Goal: Task Accomplishment & Management: Complete application form

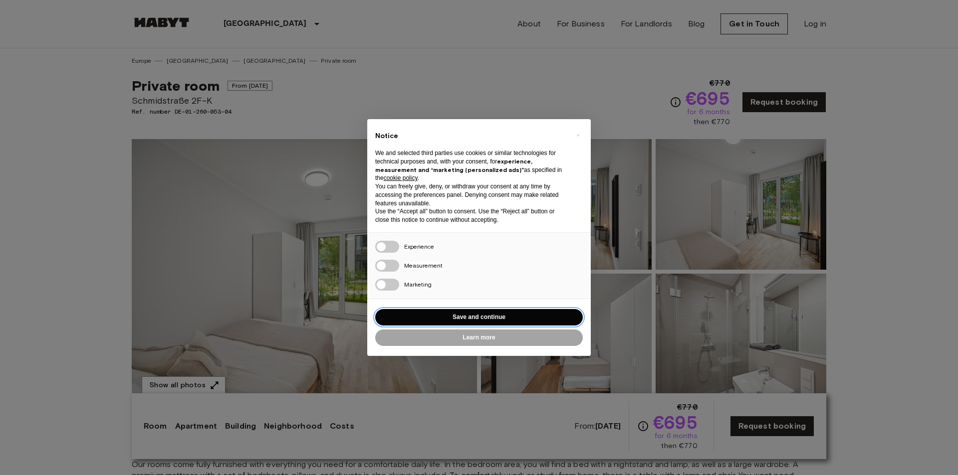
click at [487, 314] on button "Save and continue" at bounding box center [479, 317] width 208 height 16
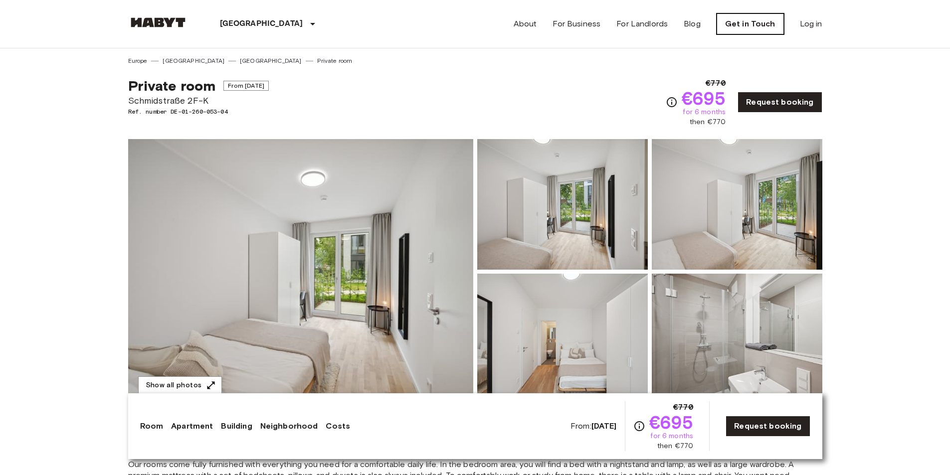
click at [764, 24] on link "Get in Touch" at bounding box center [750, 23] width 67 height 21
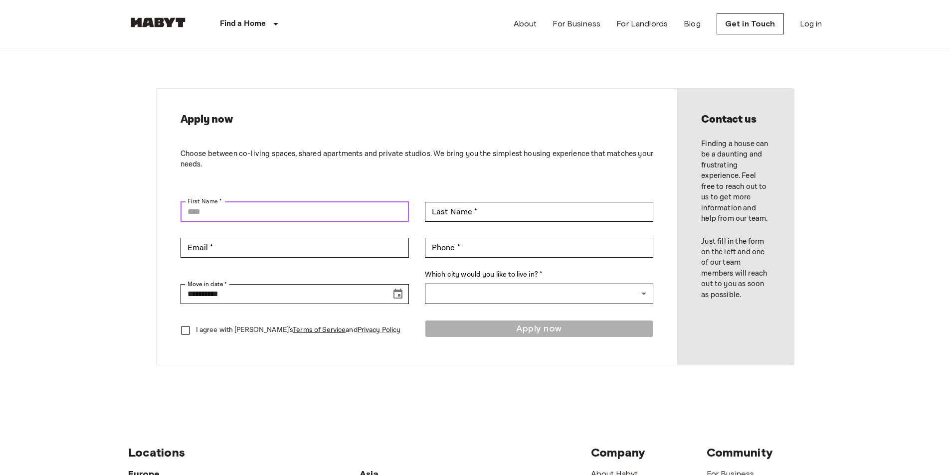
click at [297, 210] on input "First Name *" at bounding box center [295, 212] width 228 height 20
type input "**********"
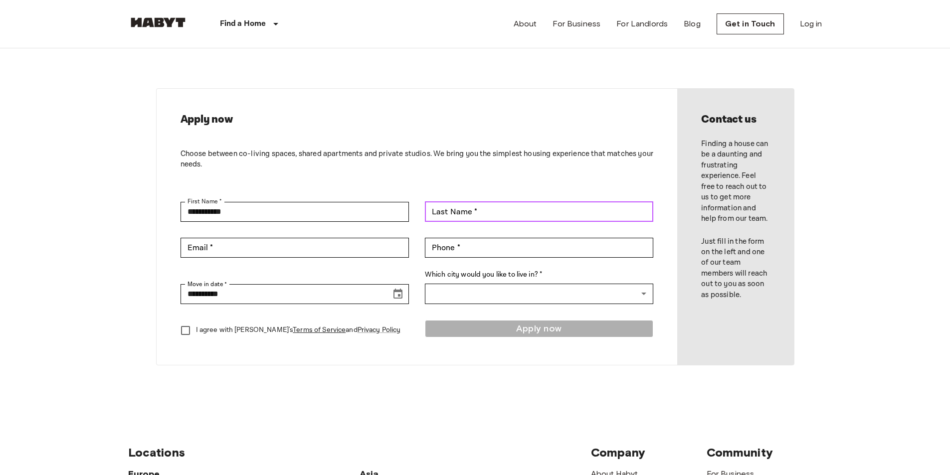
type input "*****"
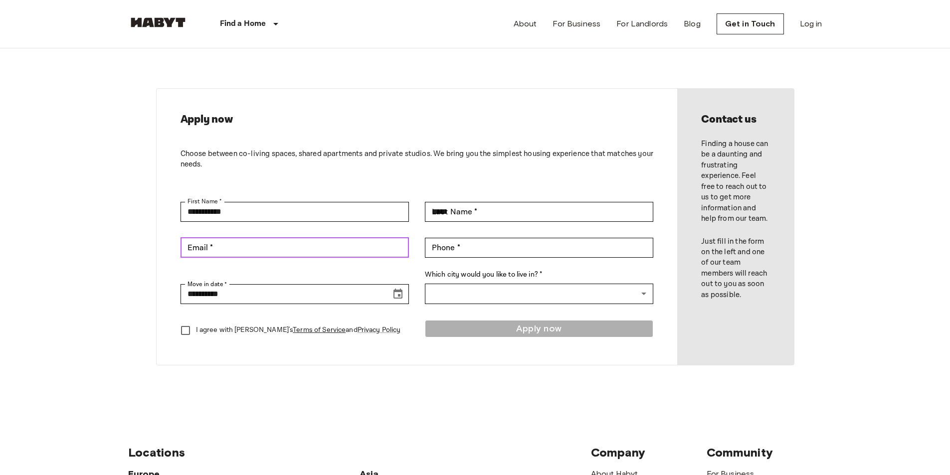
type input "**********"
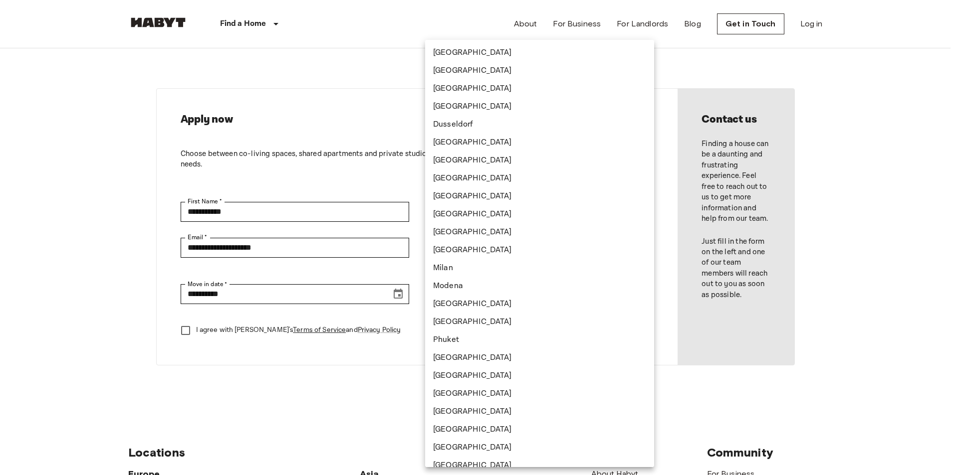
click at [499, 291] on body "**********" at bounding box center [479, 428] width 958 height 856
click at [483, 71] on li "[GEOGRAPHIC_DATA]" at bounding box center [539, 71] width 229 height 18
type input "******"
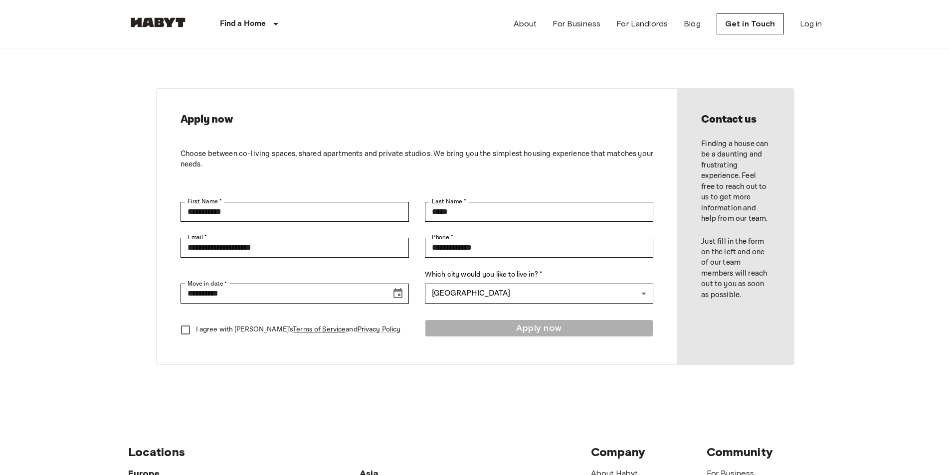
click at [99, 242] on body "**********" at bounding box center [475, 428] width 950 height 856
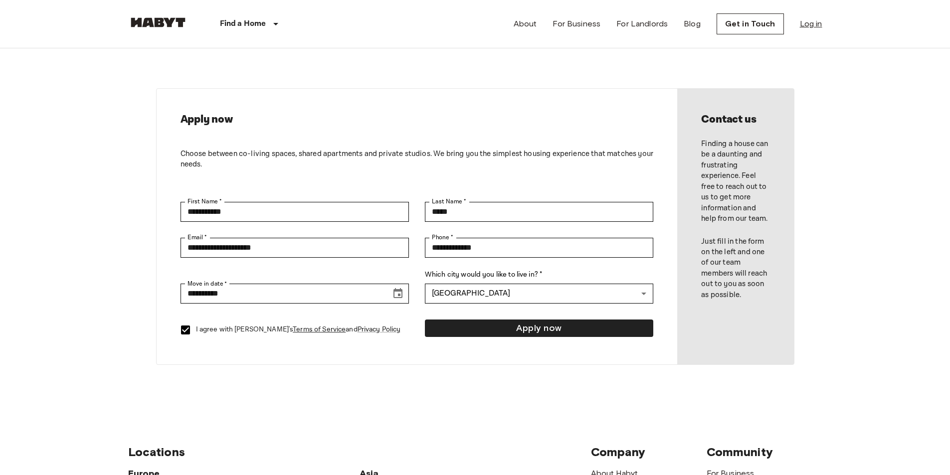
click at [820, 24] on link "Log in" at bounding box center [811, 24] width 22 height 12
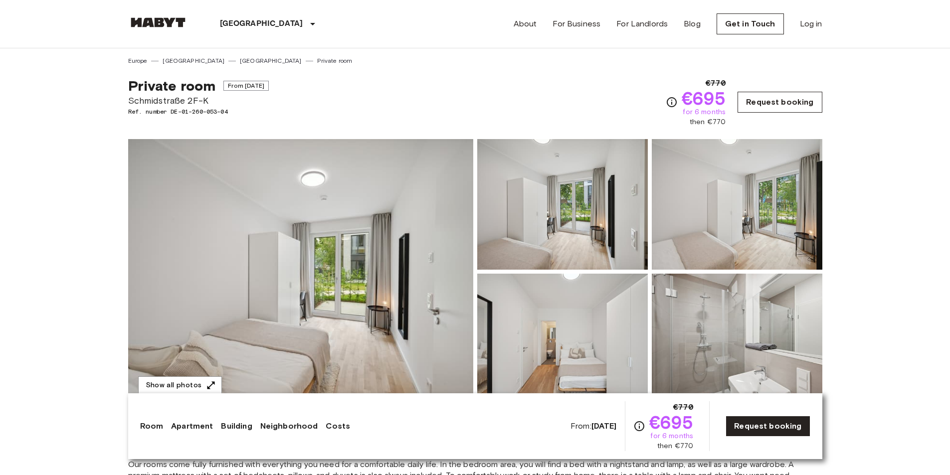
click at [785, 98] on link "Request booking" at bounding box center [780, 102] width 84 height 21
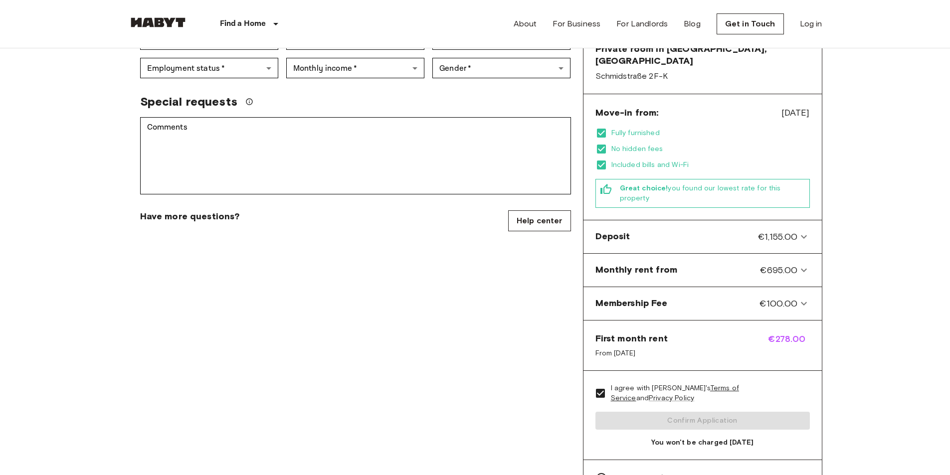
scroll to position [249, 0]
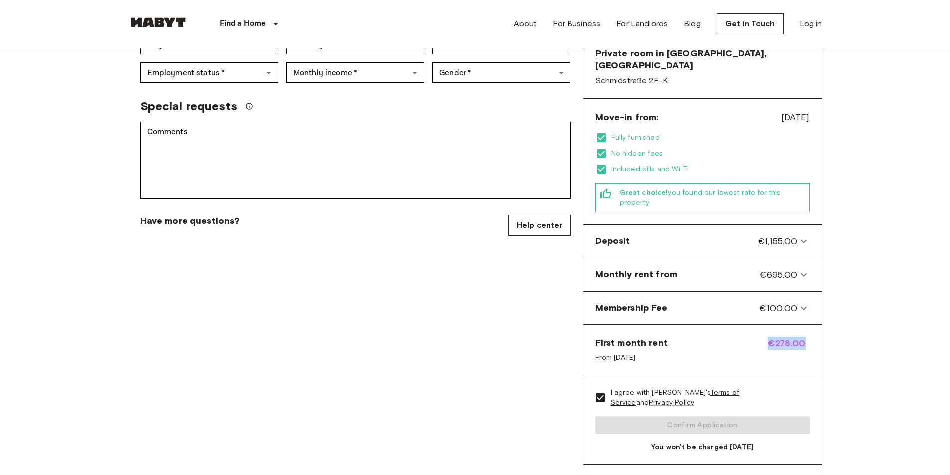
drag, startPoint x: 765, startPoint y: 326, endPoint x: 812, endPoint y: 328, distance: 46.9
click at [812, 328] on div "First month rent From Nov 19, 2025 €278.00" at bounding box center [703, 350] width 238 height 50
click at [804, 302] on icon at bounding box center [804, 308] width 12 height 12
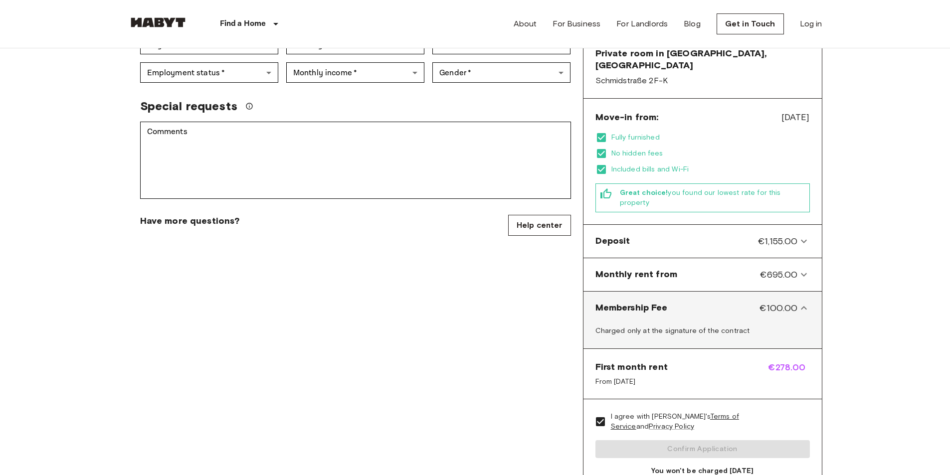
click at [804, 302] on icon at bounding box center [804, 308] width 12 height 12
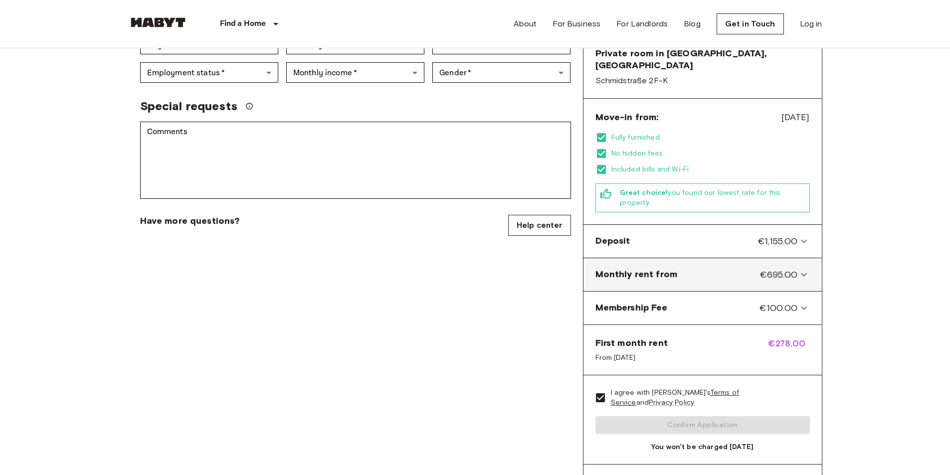
click at [804, 269] on icon at bounding box center [804, 275] width 12 height 12
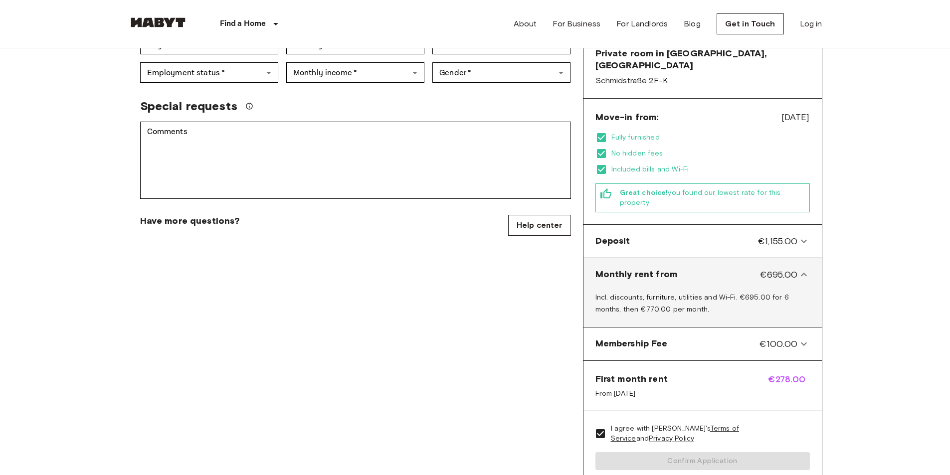
click at [804, 269] on icon at bounding box center [804, 275] width 12 height 12
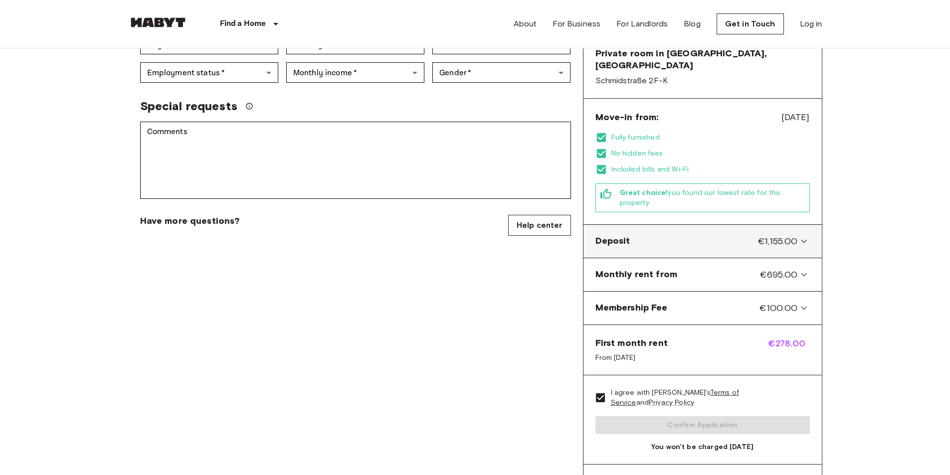
click at [797, 235] on span "€1,155.00" at bounding box center [777, 241] width 39 height 13
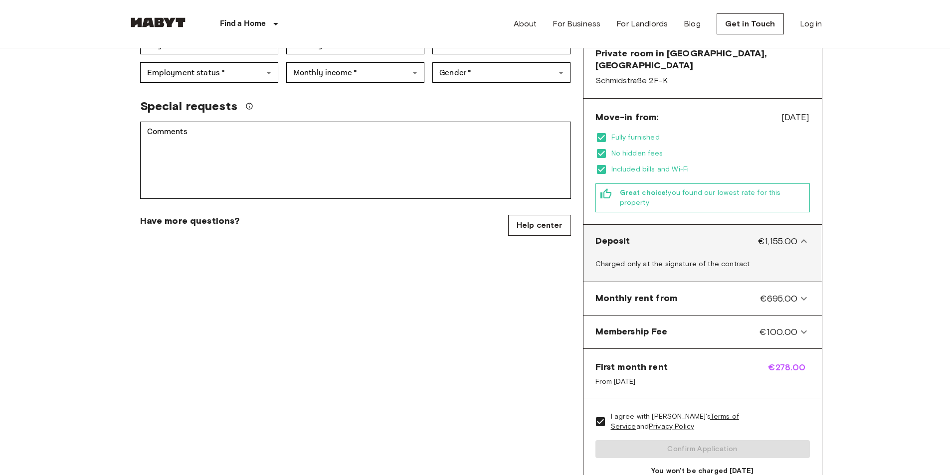
click at [797, 235] on span "€1,155.00" at bounding box center [777, 241] width 39 height 13
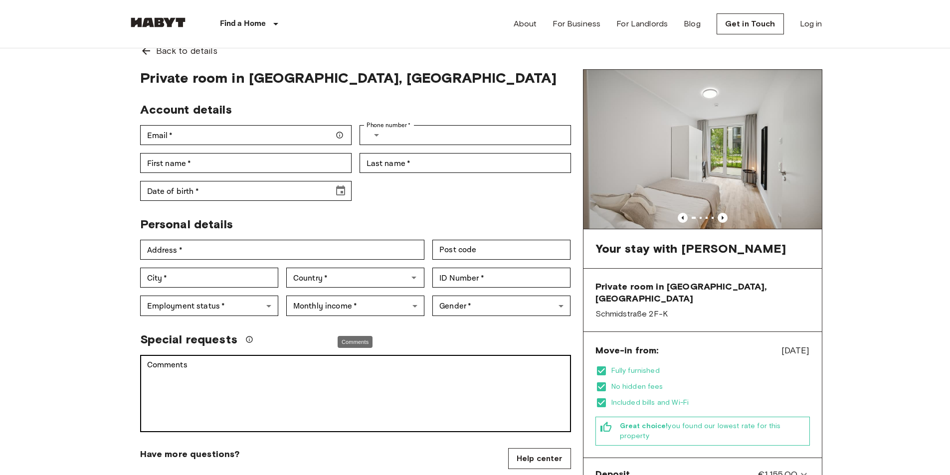
scroll to position [0, 0]
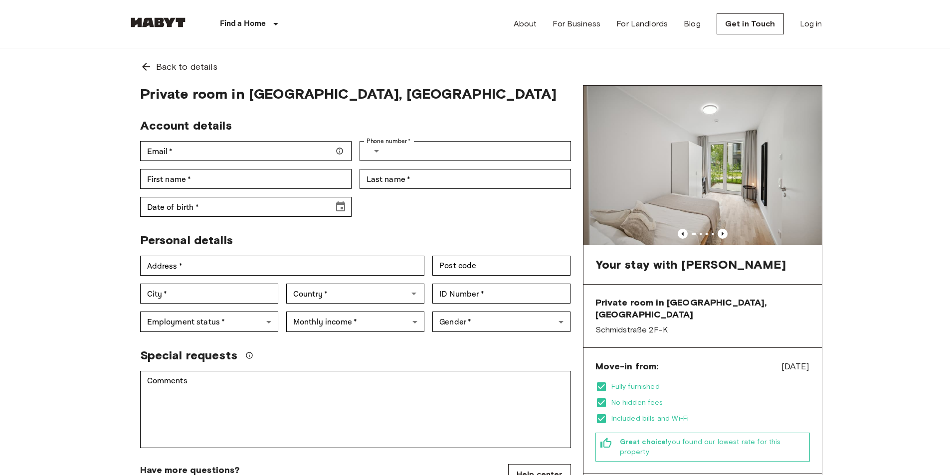
click at [145, 22] on img at bounding box center [158, 22] width 60 height 10
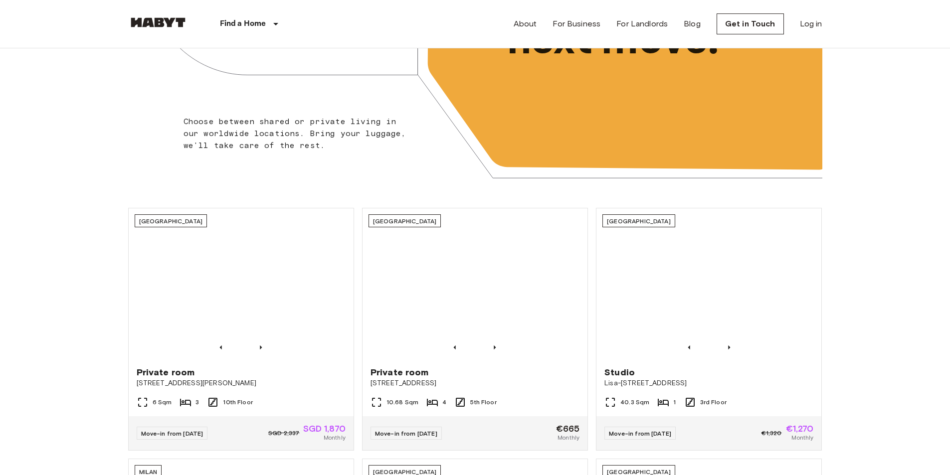
scroll to position [299, 0]
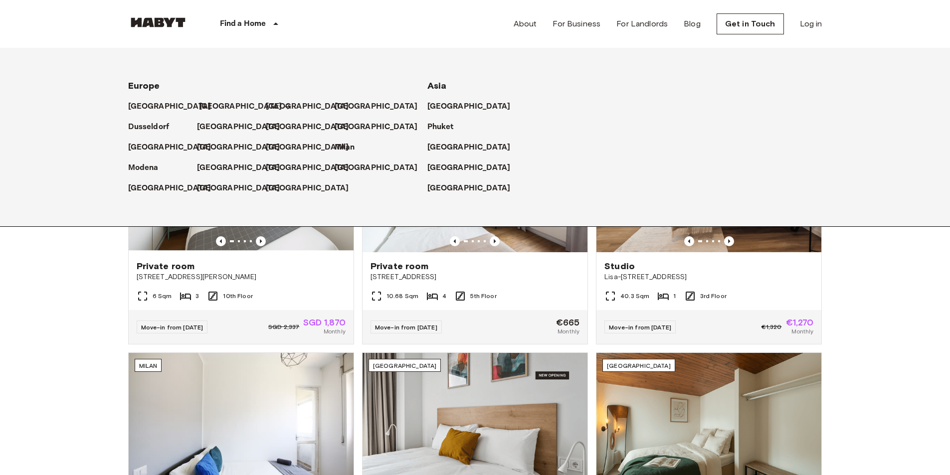
click at [206, 104] on p "[GEOGRAPHIC_DATA]" at bounding box center [240, 107] width 83 height 12
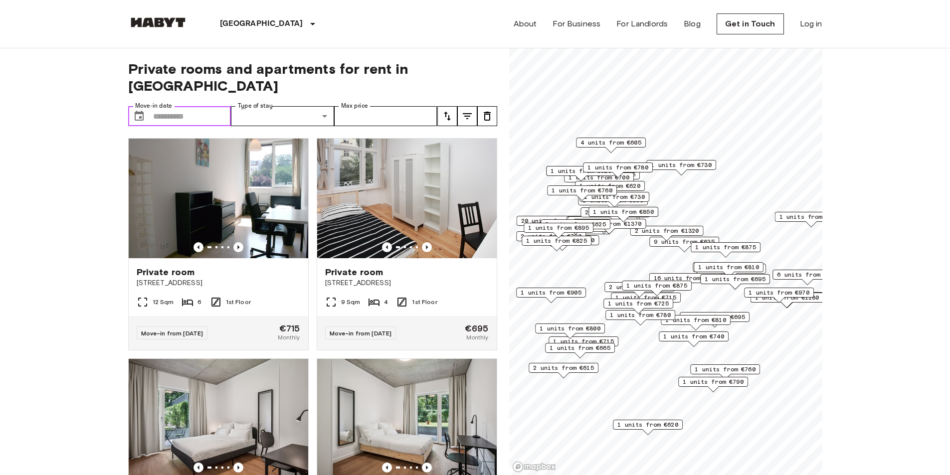
click at [211, 106] on input "Move-in date" at bounding box center [192, 116] width 78 height 20
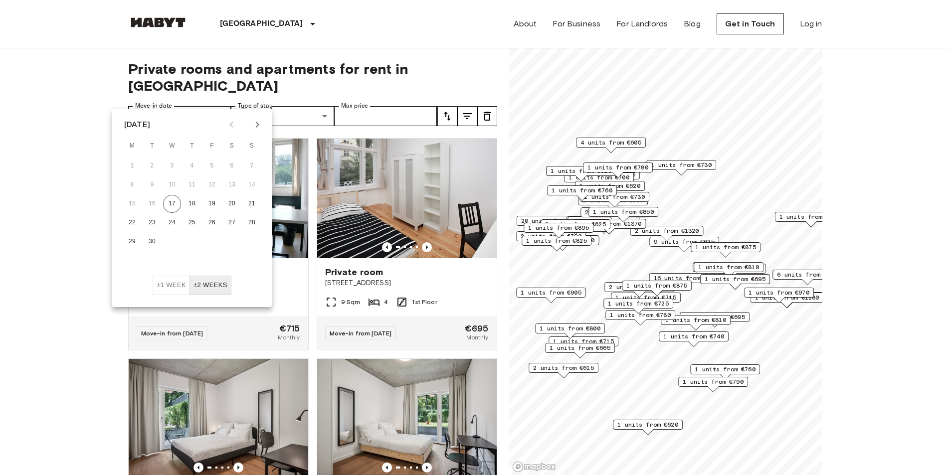
click at [258, 127] on icon "Next month" at bounding box center [257, 125] width 12 height 12
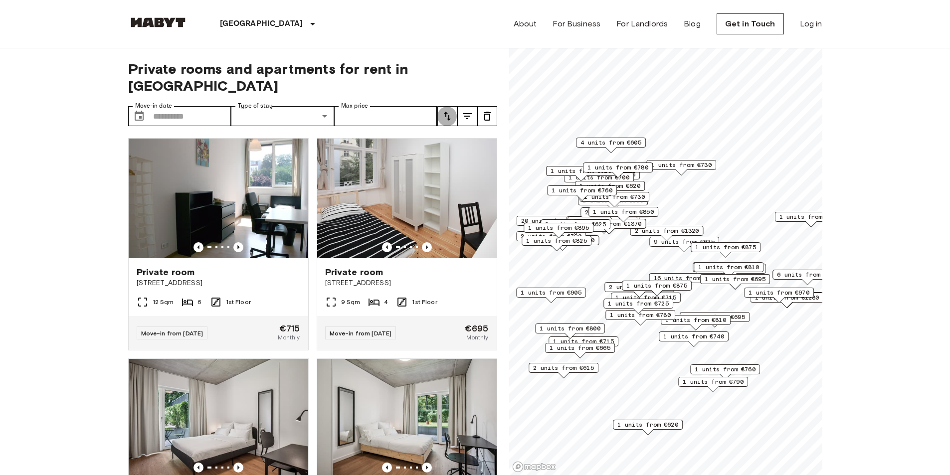
click at [445, 110] on icon "tune" at bounding box center [448, 116] width 12 height 12
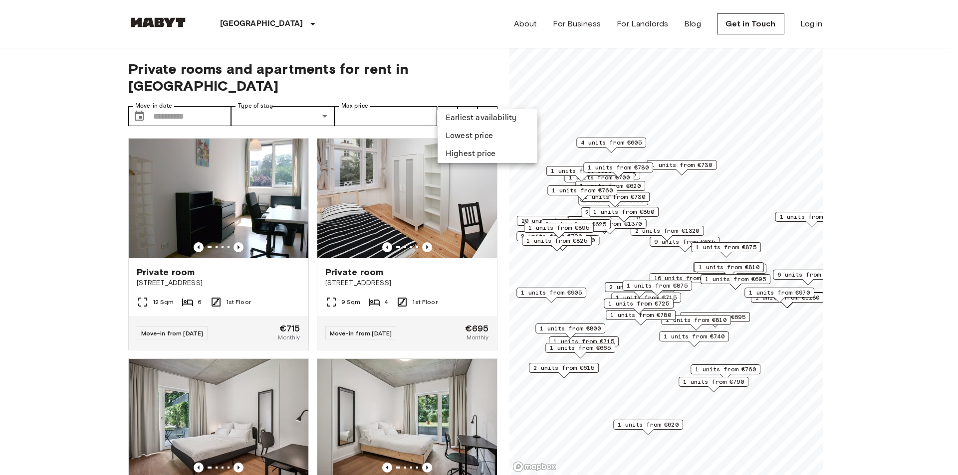
click at [469, 136] on li "Lowest price" at bounding box center [488, 136] width 100 height 18
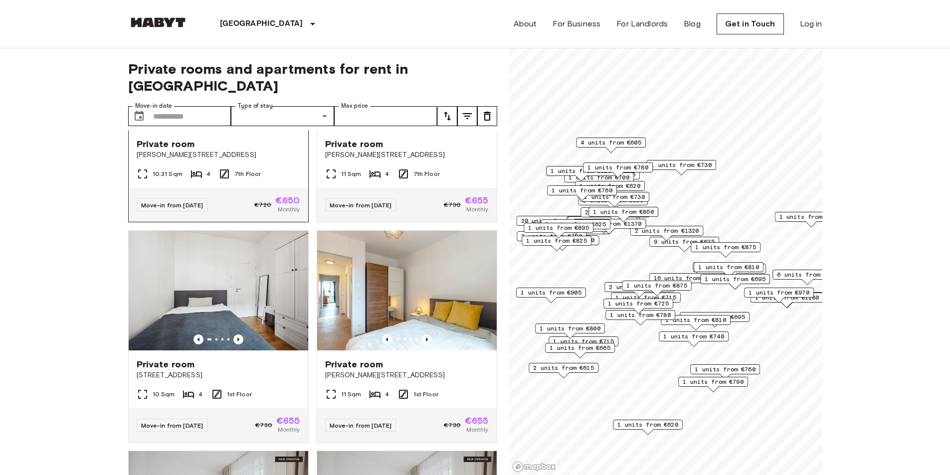
scroll to position [1920, 0]
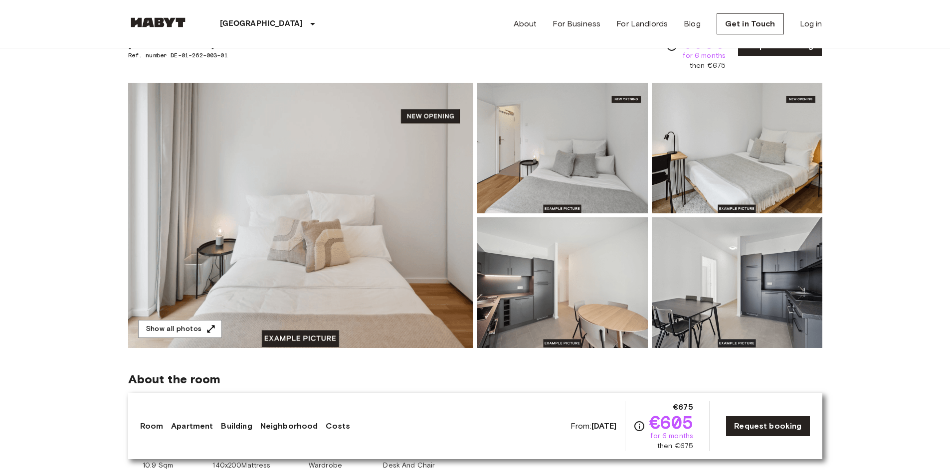
scroll to position [50, 0]
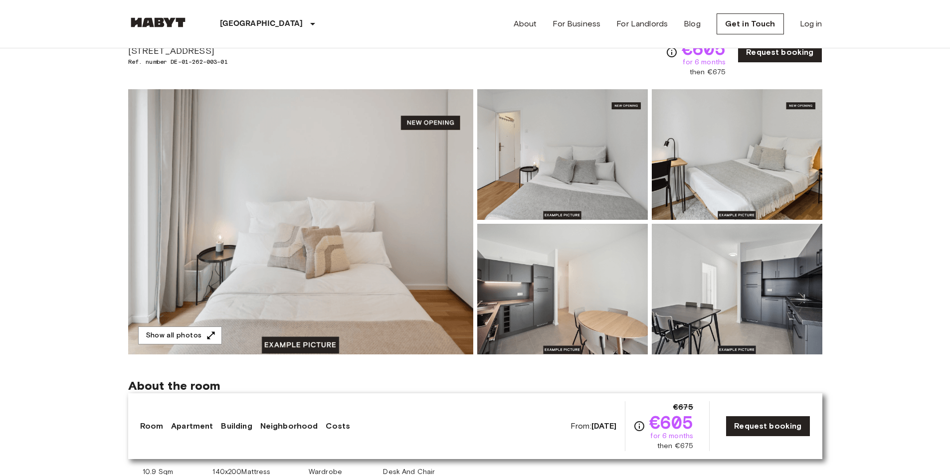
click at [330, 223] on img at bounding box center [300, 221] width 345 height 265
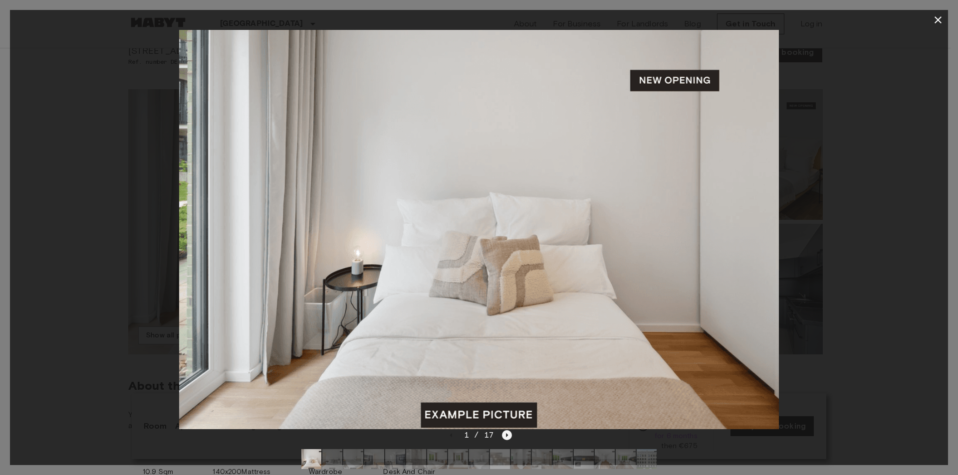
click at [510, 435] on icon "Next image" at bounding box center [507, 436] width 10 height 10
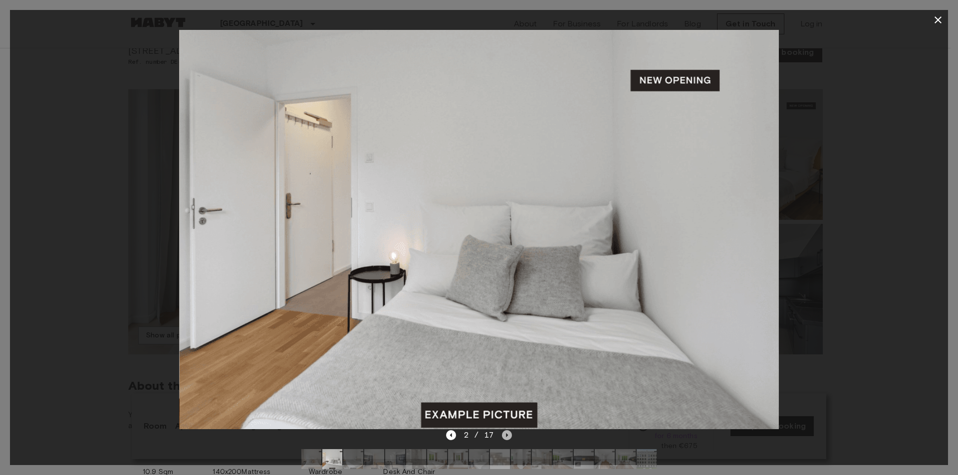
click at [510, 435] on icon "Next image" at bounding box center [507, 436] width 10 height 10
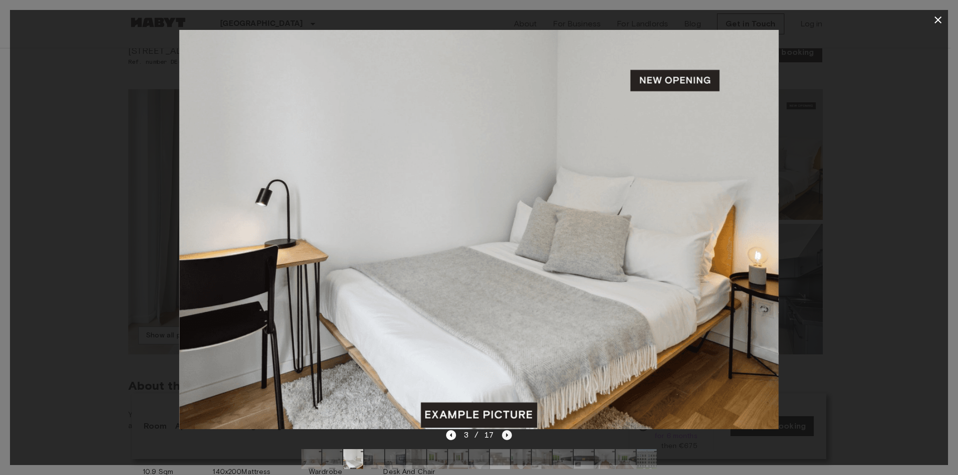
click at [510, 435] on icon "Next image" at bounding box center [507, 436] width 10 height 10
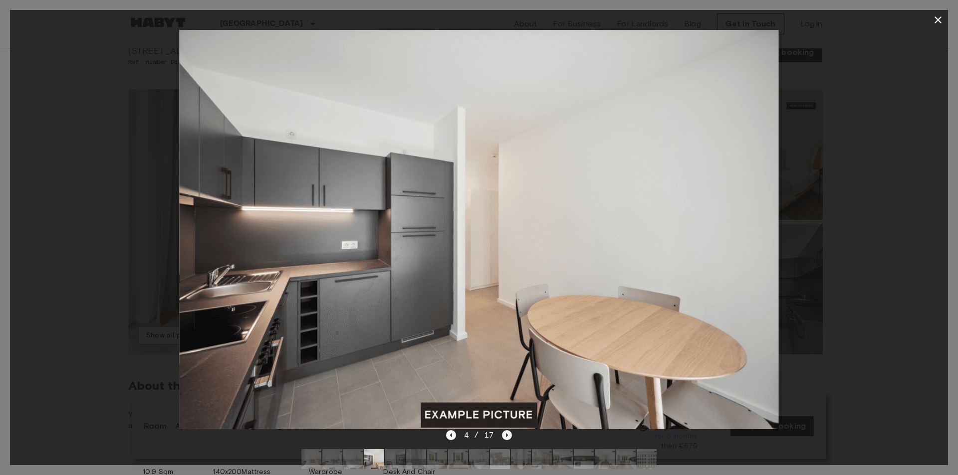
click at [510, 435] on icon "Next image" at bounding box center [507, 436] width 10 height 10
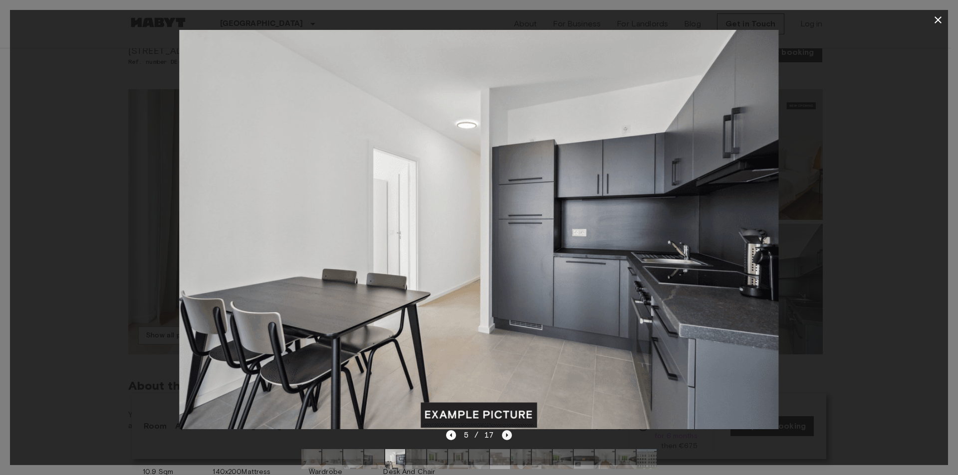
click at [511, 435] on icon "Next image" at bounding box center [507, 436] width 10 height 10
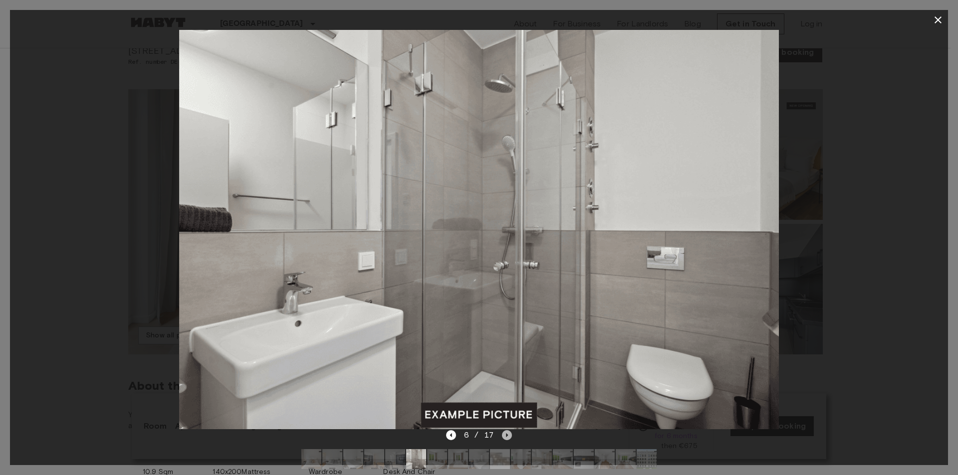
click at [511, 435] on icon "Next image" at bounding box center [507, 436] width 10 height 10
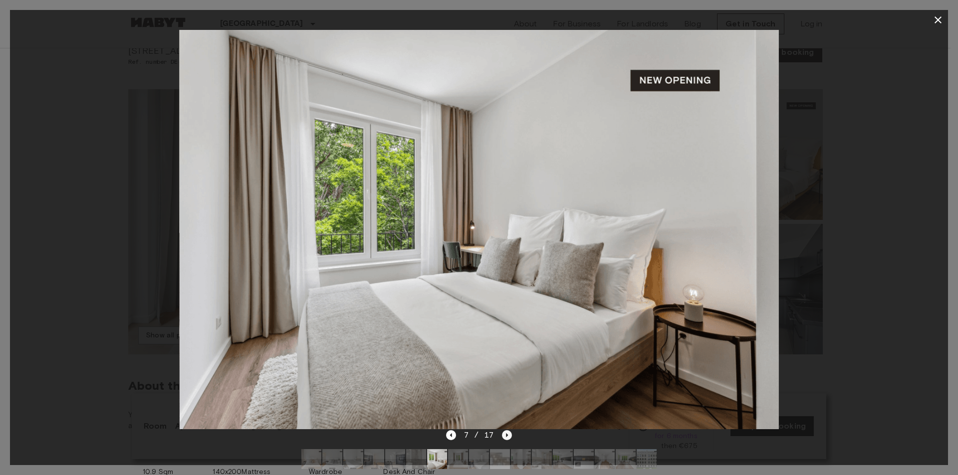
click at [511, 435] on icon "Next image" at bounding box center [507, 436] width 10 height 10
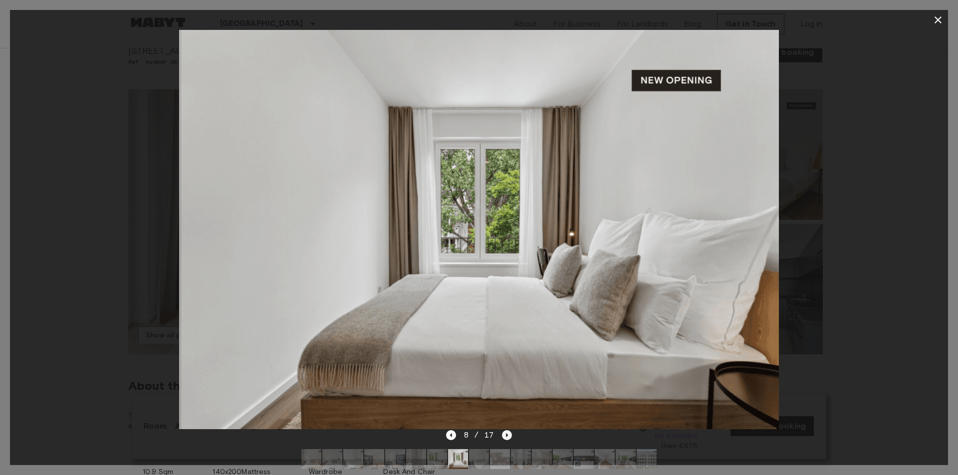
click at [511, 435] on icon "Next image" at bounding box center [507, 436] width 10 height 10
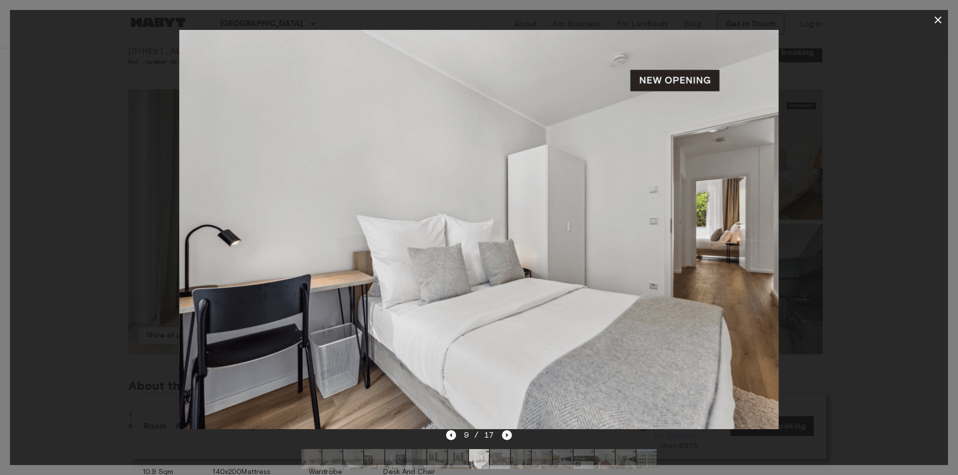
click at [511, 435] on icon "Next image" at bounding box center [507, 436] width 10 height 10
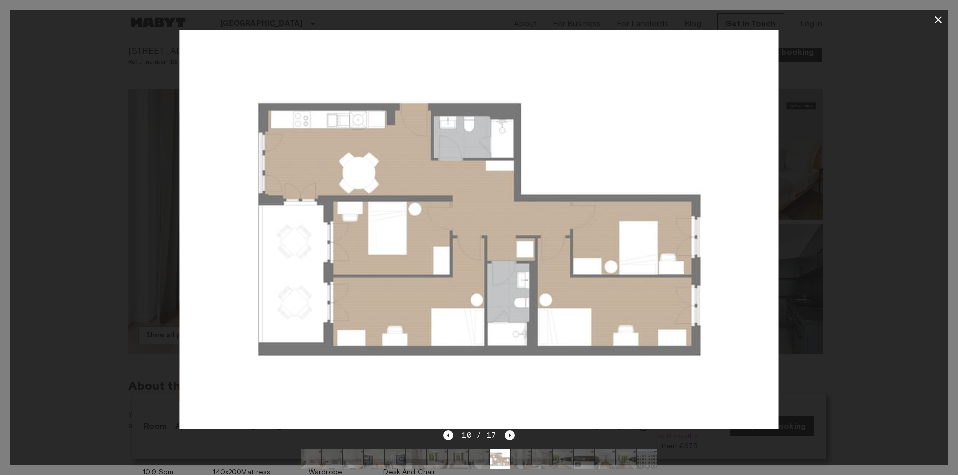
click at [511, 435] on icon "Next image" at bounding box center [510, 436] width 10 height 10
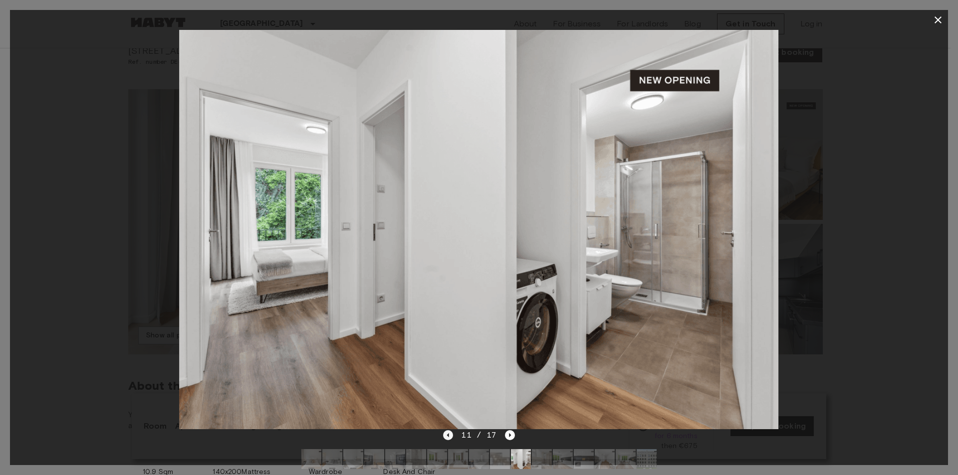
click at [447, 431] on icon "Previous image" at bounding box center [448, 436] width 10 height 10
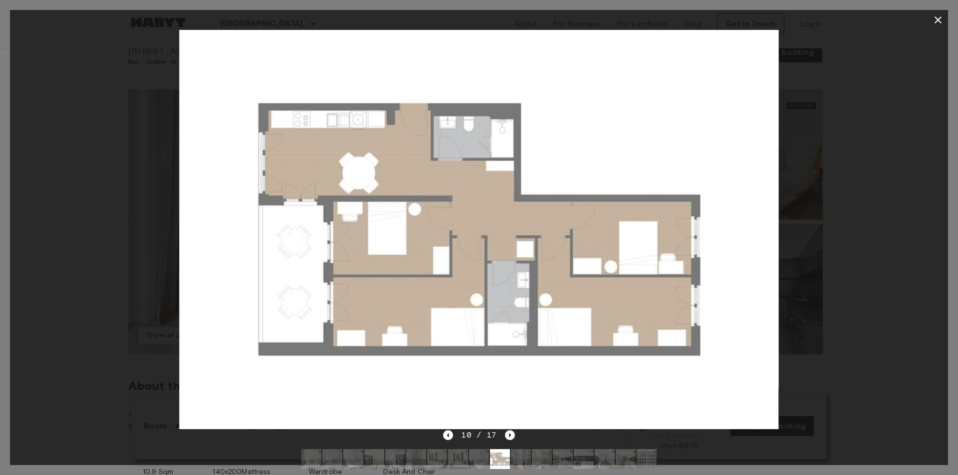
click at [919, 239] on div at bounding box center [479, 230] width 938 height 400
click at [510, 438] on icon "Next image" at bounding box center [510, 436] width 10 height 10
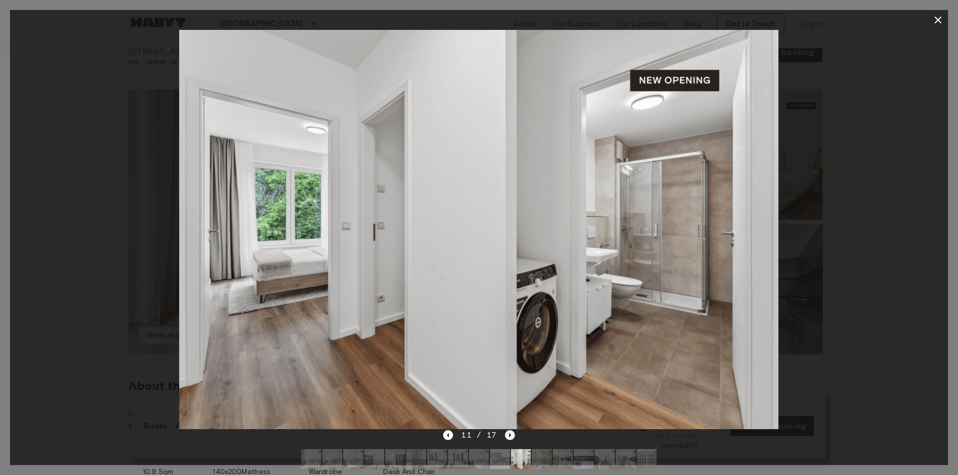
click at [510, 438] on icon "Next image" at bounding box center [510, 436] width 10 height 10
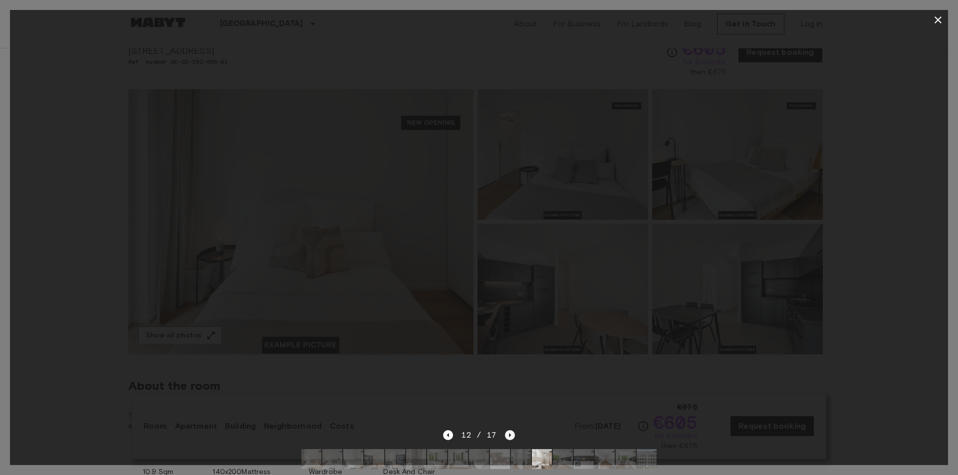
click at [510, 438] on icon "Next image" at bounding box center [510, 436] width 10 height 10
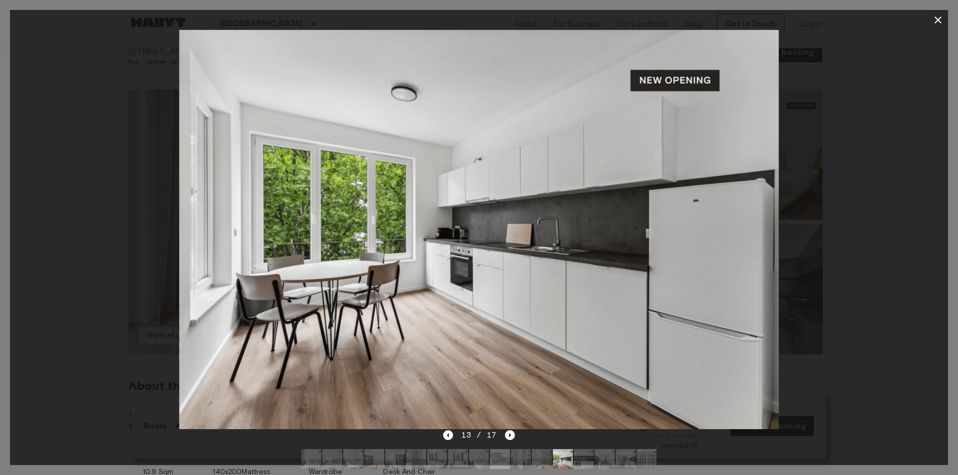
click at [938, 15] on icon "button" at bounding box center [938, 20] width 12 height 12
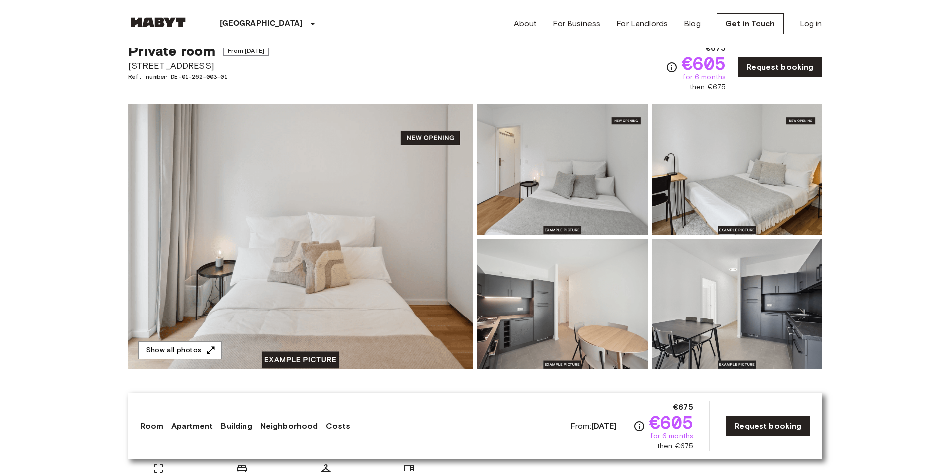
scroll to position [0, 0]
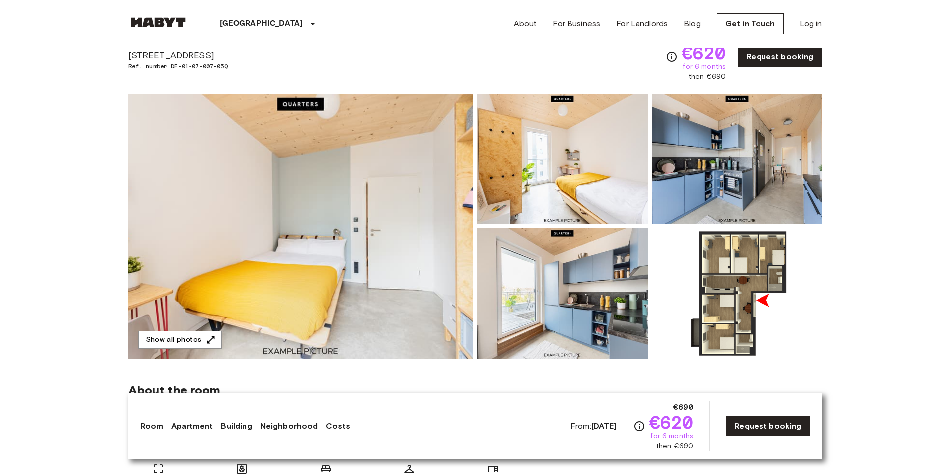
scroll to position [50, 0]
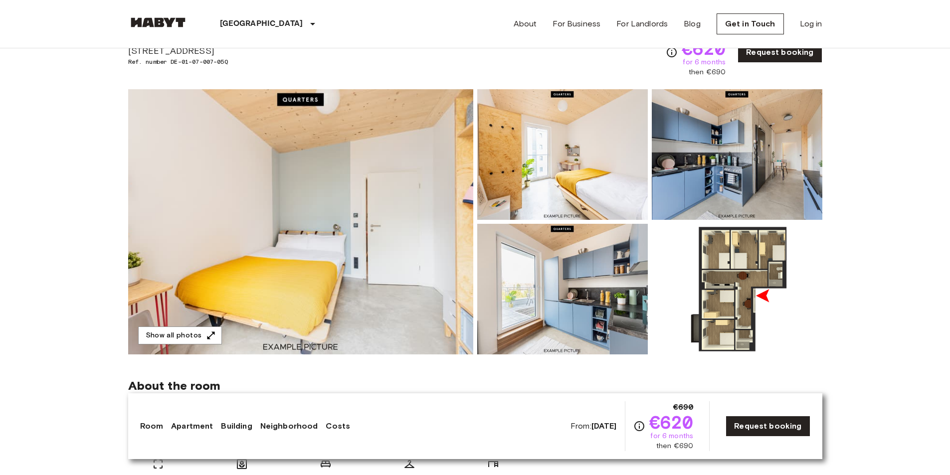
click at [440, 204] on img at bounding box center [300, 221] width 345 height 265
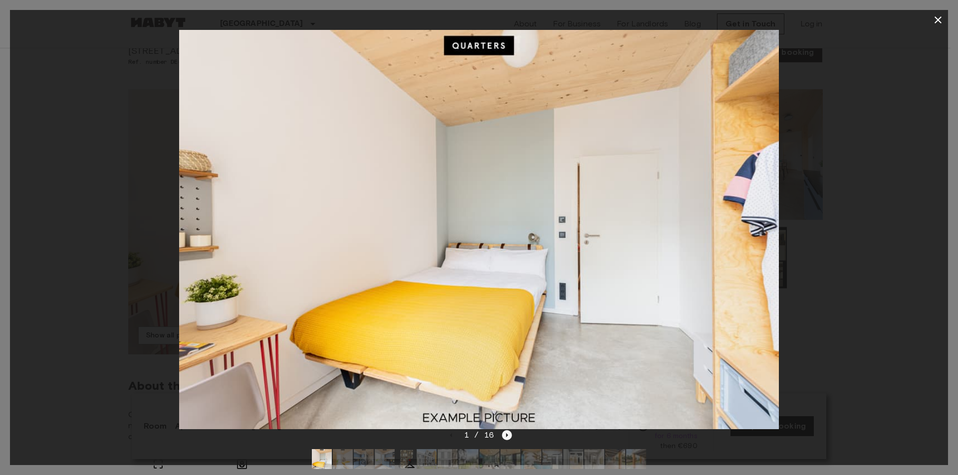
click at [504, 436] on icon "Next image" at bounding box center [507, 436] width 10 height 10
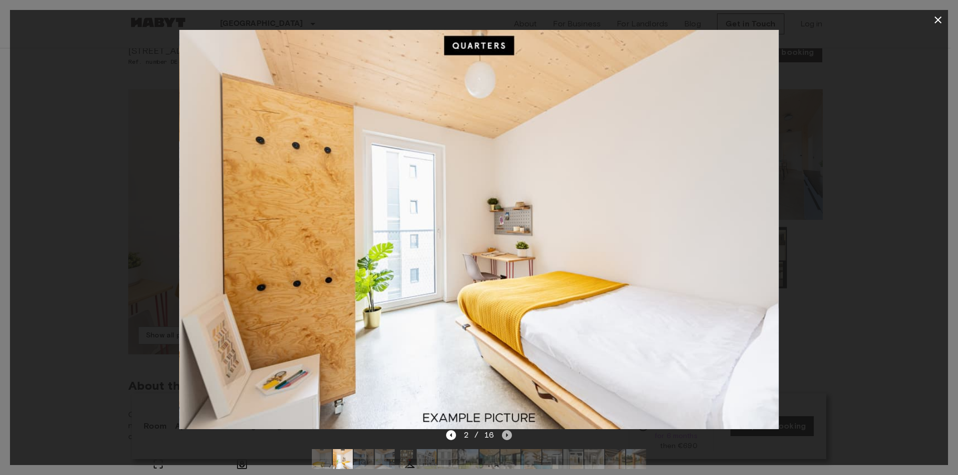
click at [504, 436] on icon "Next image" at bounding box center [507, 436] width 10 height 10
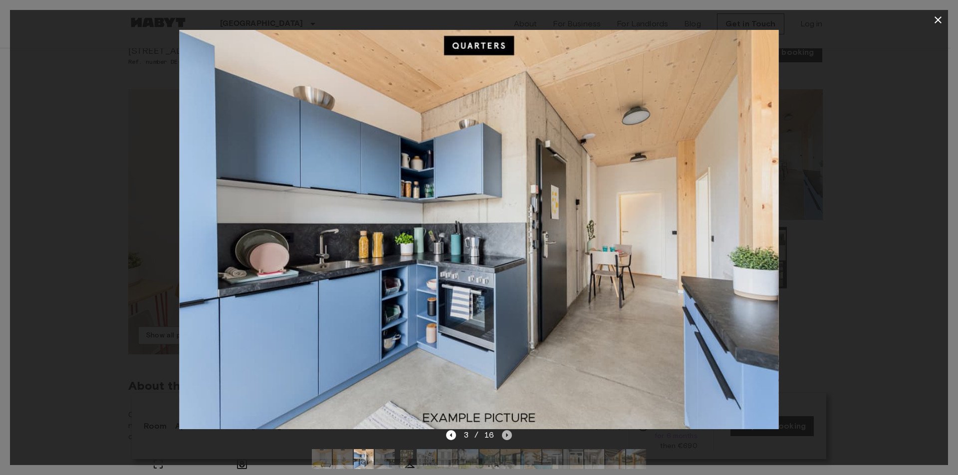
click at [504, 436] on icon "Next image" at bounding box center [507, 436] width 10 height 10
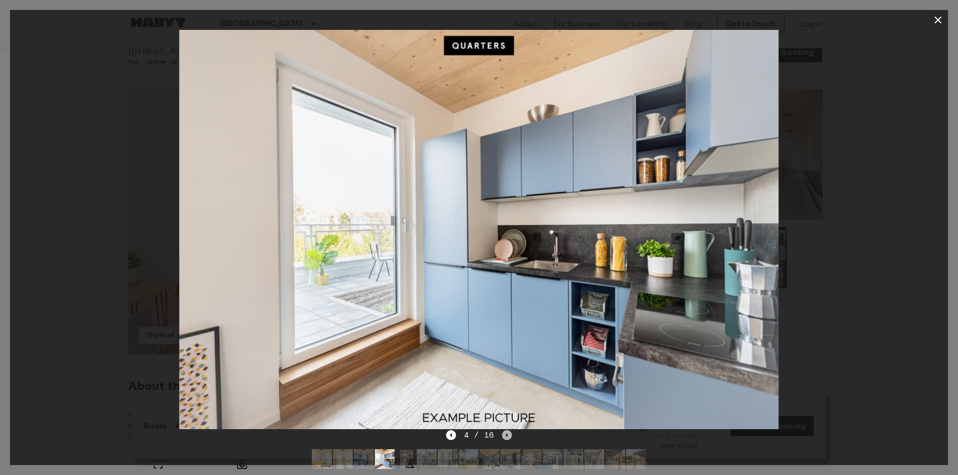
click at [504, 436] on icon "Next image" at bounding box center [507, 436] width 10 height 10
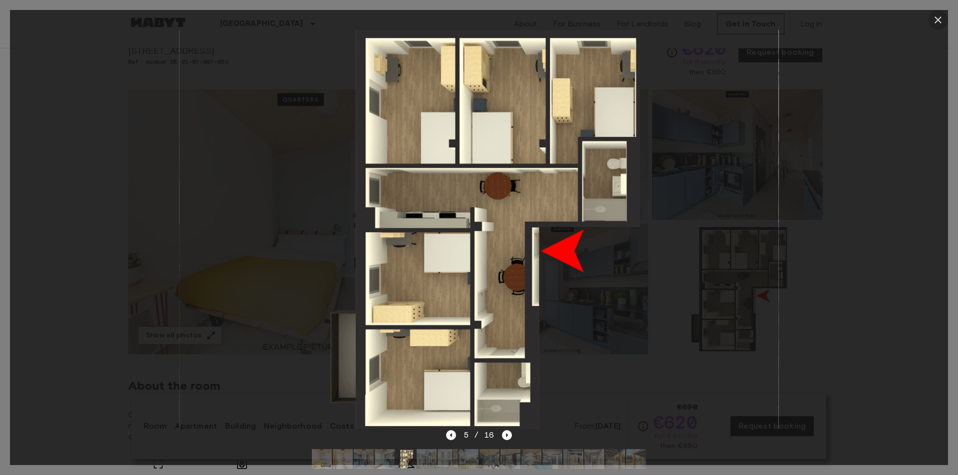
click at [940, 23] on icon "button" at bounding box center [937, 19] width 7 height 7
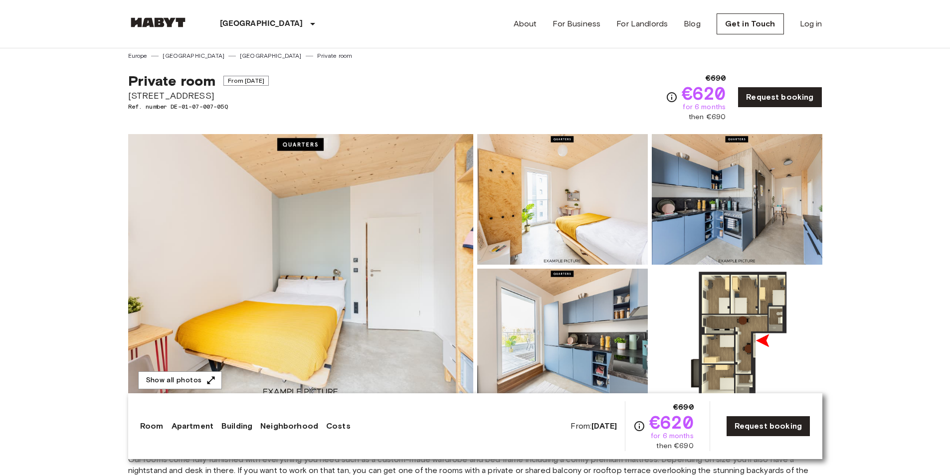
scroll to position [0, 0]
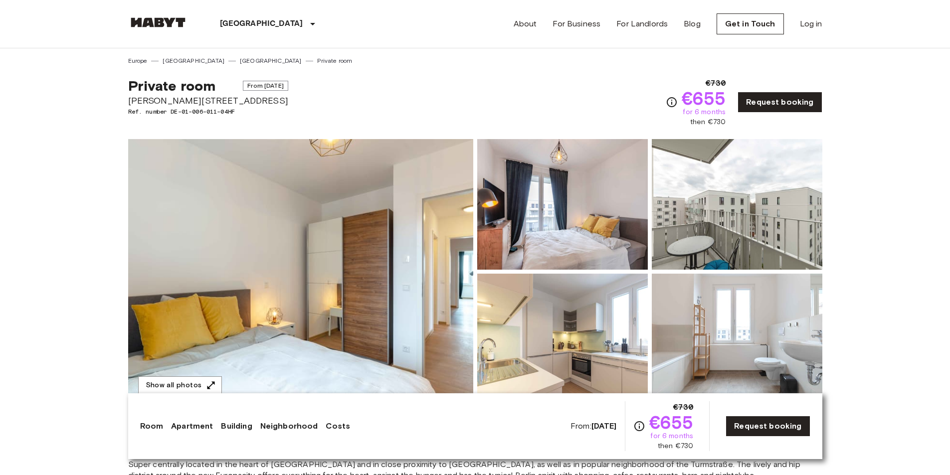
click at [378, 264] on img at bounding box center [300, 271] width 345 height 265
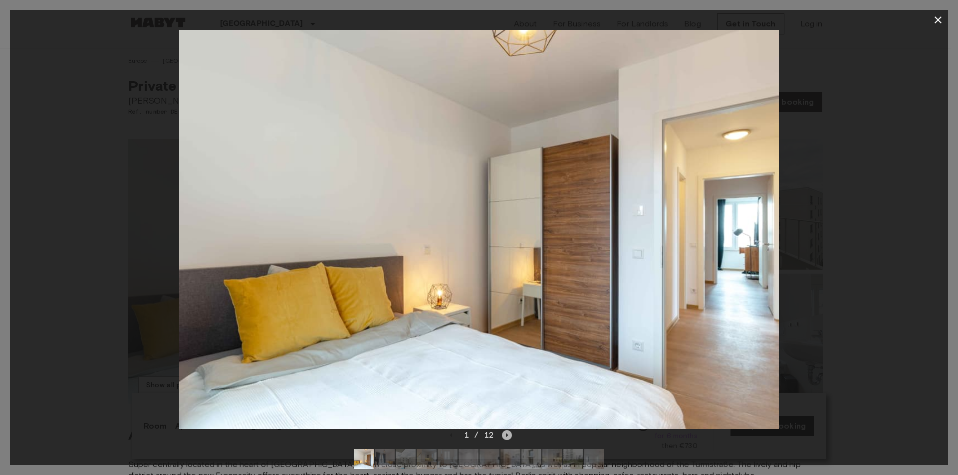
click at [509, 438] on icon "Next image" at bounding box center [507, 436] width 10 height 10
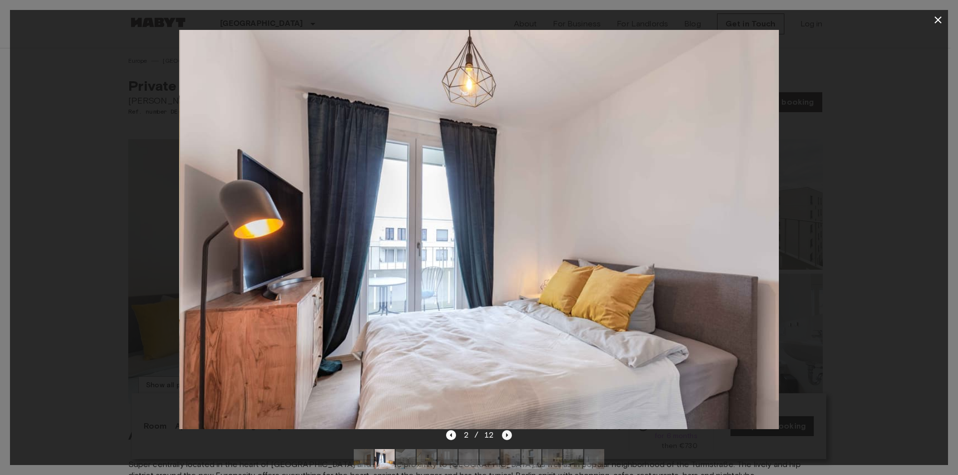
click at [509, 438] on icon "Next image" at bounding box center [507, 436] width 10 height 10
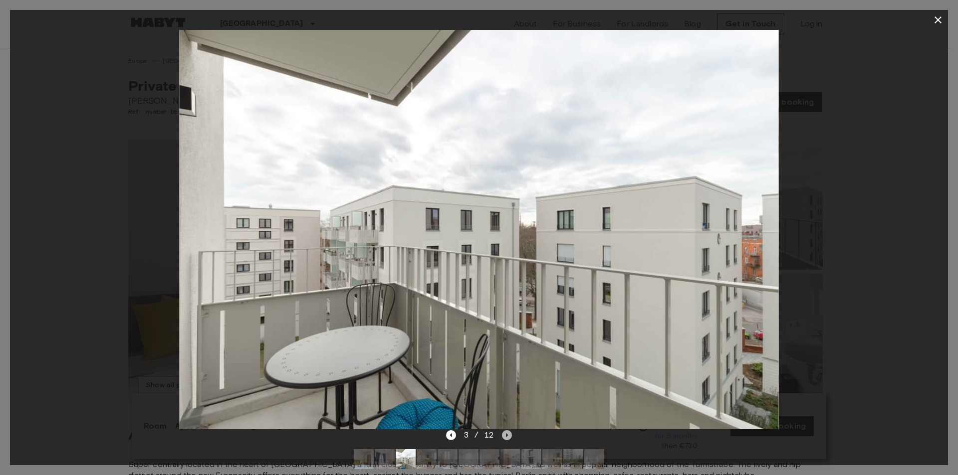
click at [509, 438] on icon "Next image" at bounding box center [507, 436] width 10 height 10
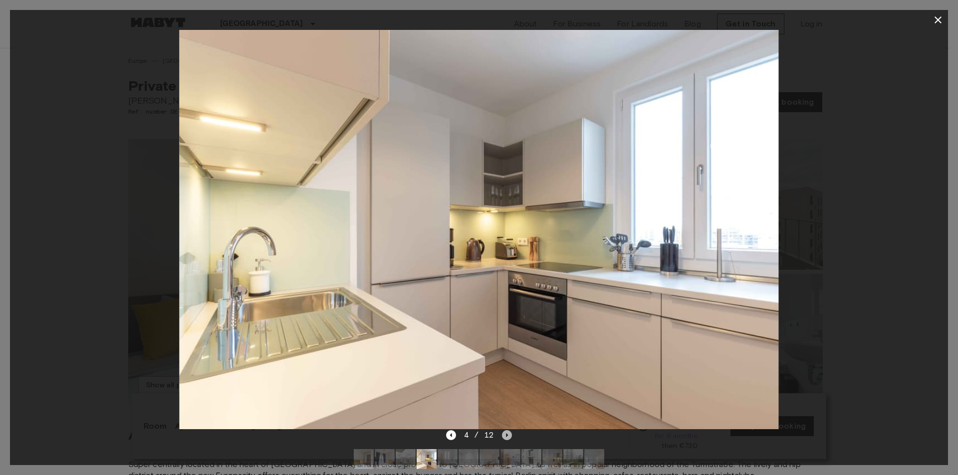
click at [509, 438] on icon "Next image" at bounding box center [507, 436] width 10 height 10
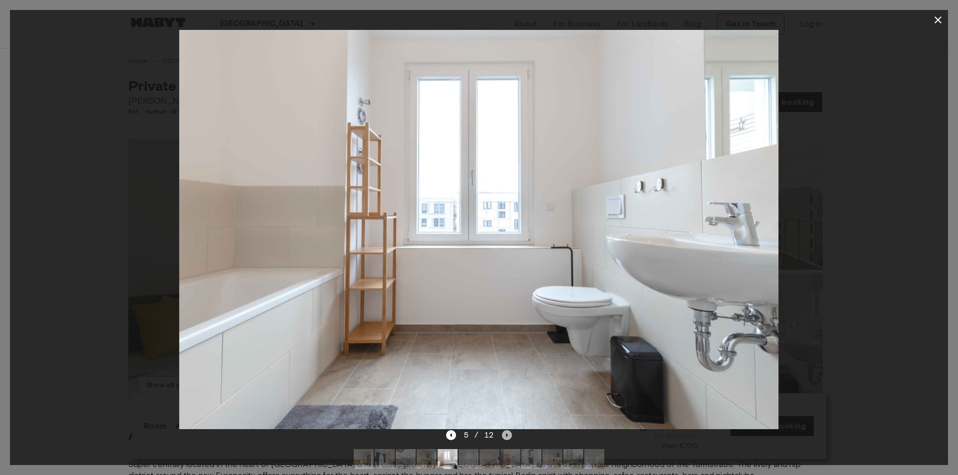
click at [509, 438] on icon "Next image" at bounding box center [507, 436] width 10 height 10
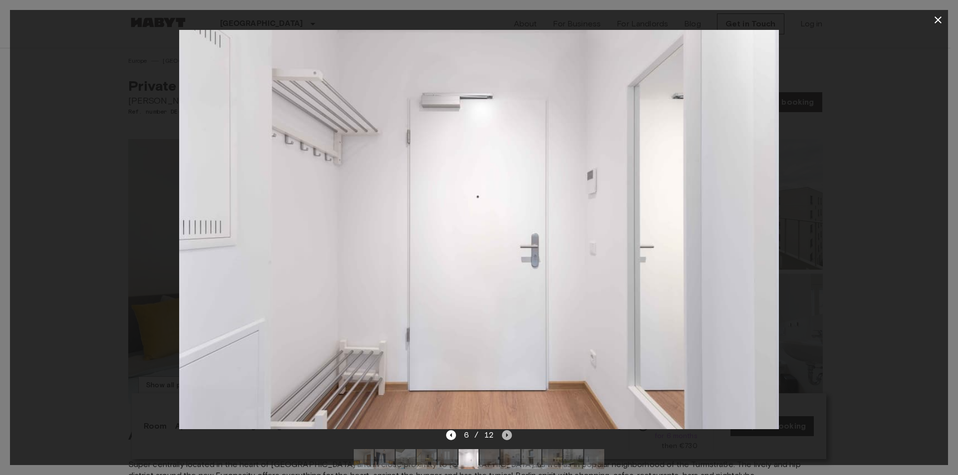
click at [509, 438] on icon "Next image" at bounding box center [507, 436] width 10 height 10
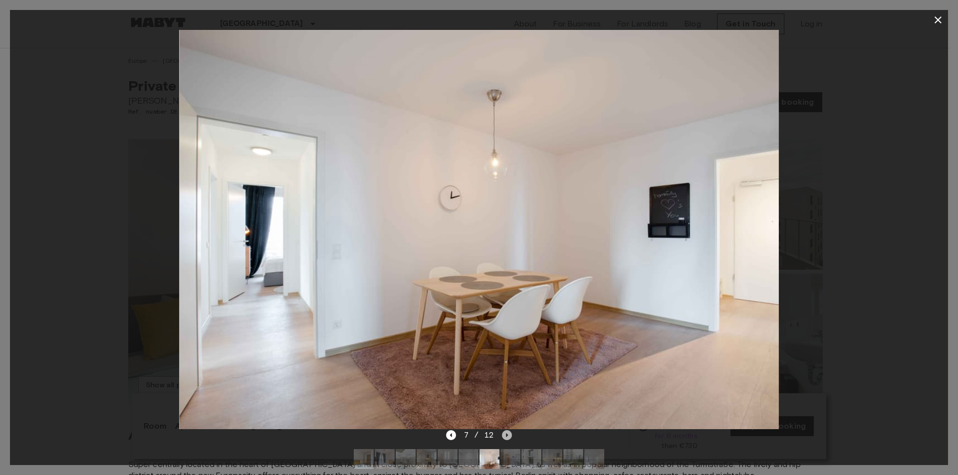
click at [509, 438] on icon "Next image" at bounding box center [507, 436] width 10 height 10
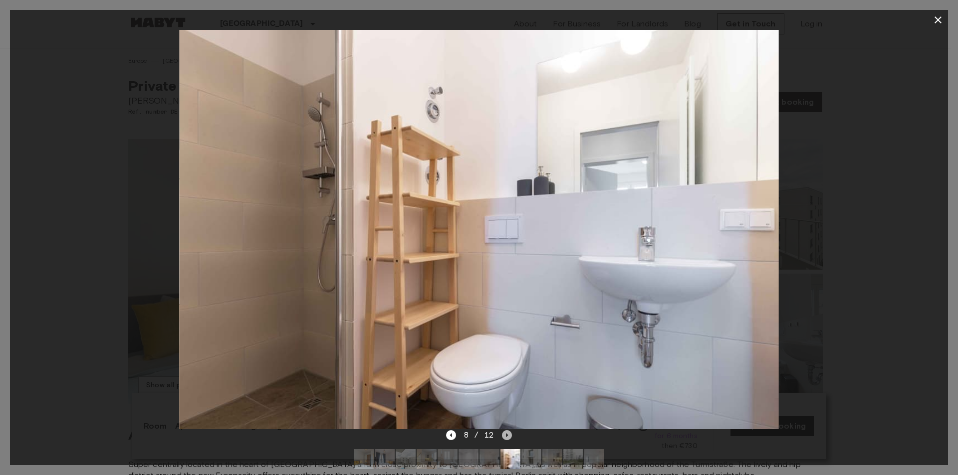
click at [509, 438] on icon "Next image" at bounding box center [507, 436] width 10 height 10
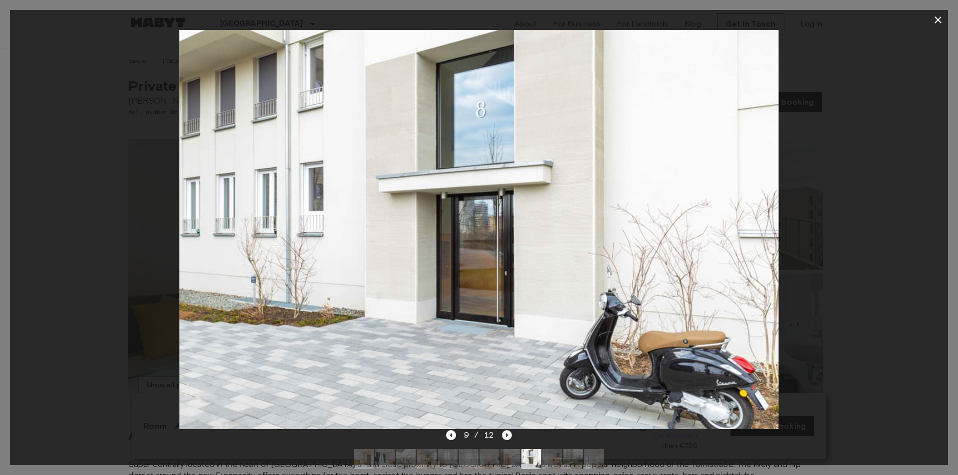
click at [509, 438] on icon "Next image" at bounding box center [507, 436] width 10 height 10
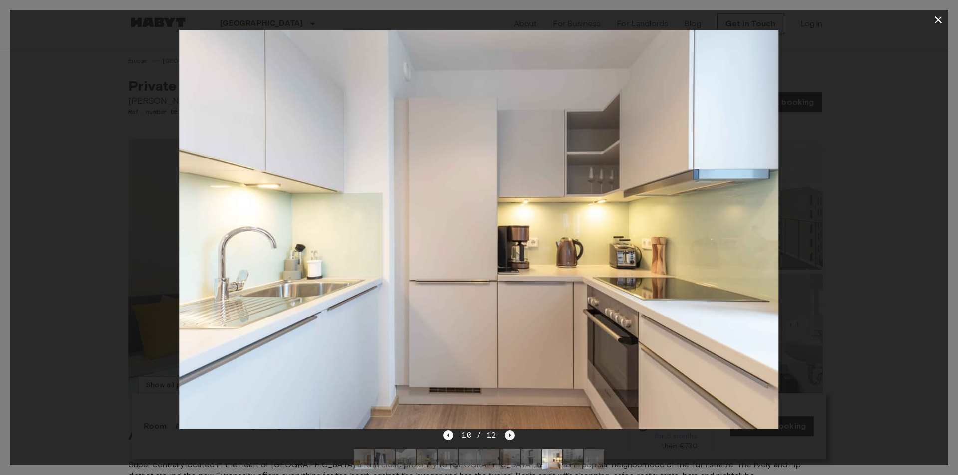
click at [509, 438] on icon "Next image" at bounding box center [510, 436] width 10 height 10
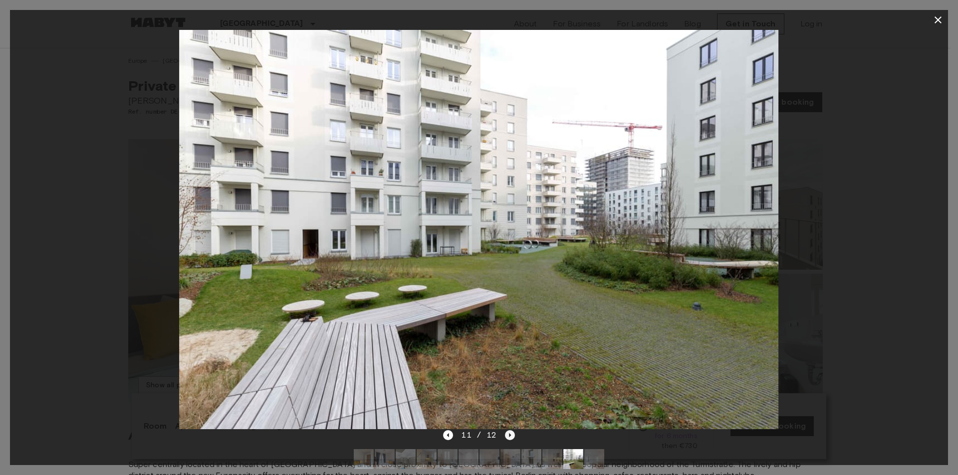
click at [509, 438] on icon "Next image" at bounding box center [510, 436] width 10 height 10
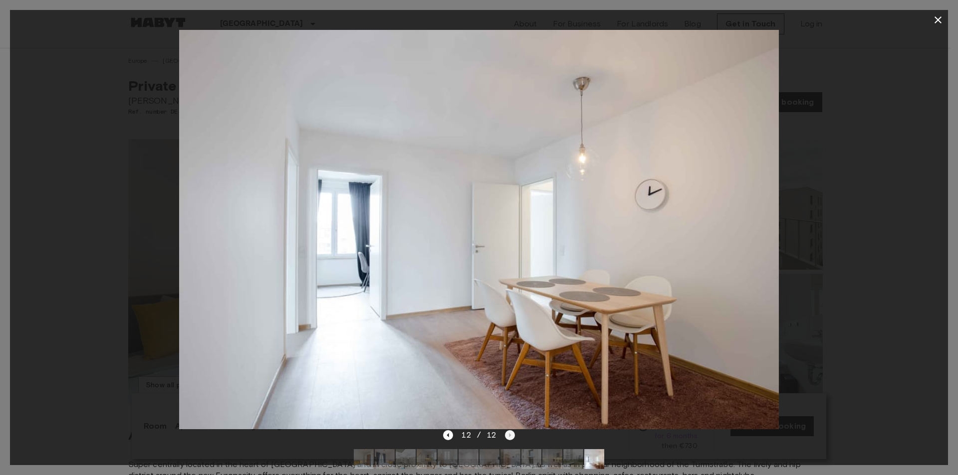
click at [509, 438] on div "12 / 12" at bounding box center [478, 436] width 71 height 12
click at [936, 15] on icon "button" at bounding box center [938, 20] width 12 height 12
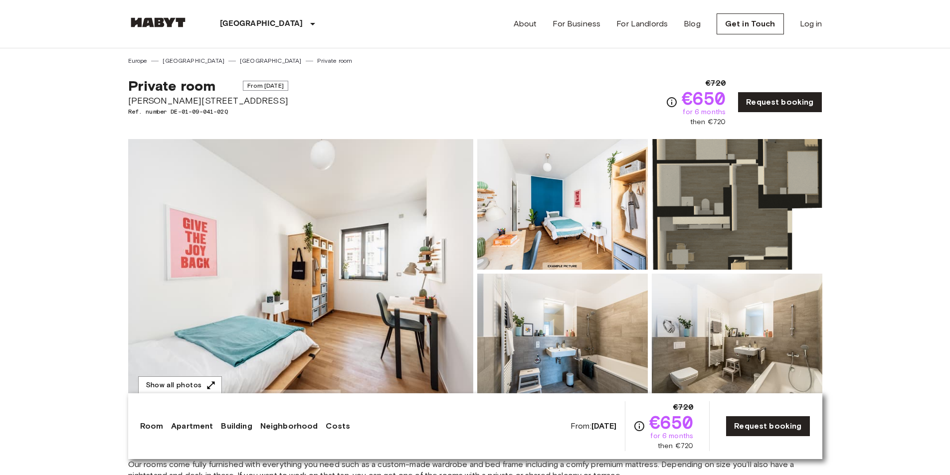
click at [395, 213] on img at bounding box center [300, 271] width 345 height 265
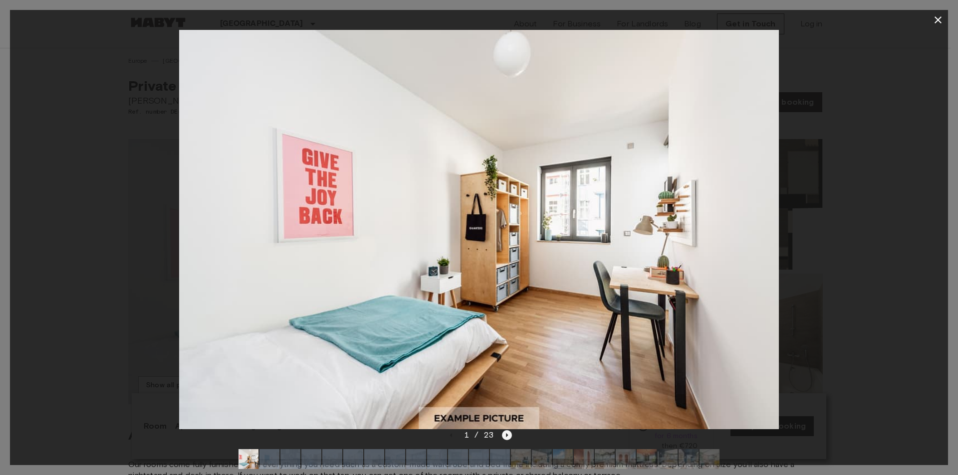
drag, startPoint x: 497, startPoint y: 443, endPoint x: 504, endPoint y: 439, distance: 7.6
click at [504, 439] on div "1 / 23" at bounding box center [479, 454] width 938 height 48
click at [504, 439] on icon "Next image" at bounding box center [507, 436] width 10 height 10
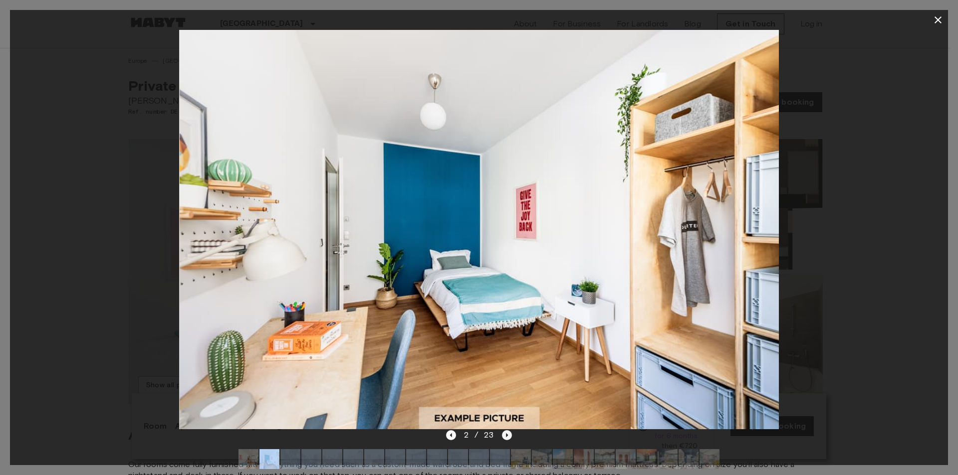
click at [504, 439] on icon "Next image" at bounding box center [507, 436] width 10 height 10
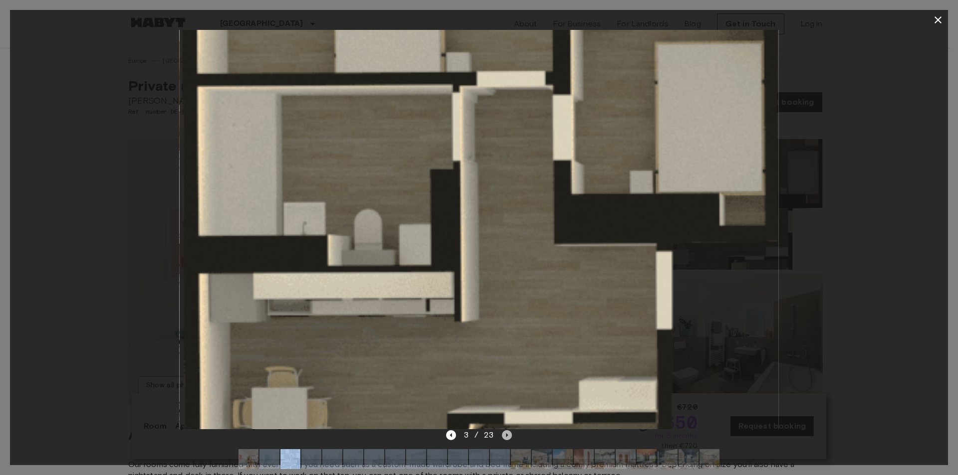
click at [504, 439] on icon "Next image" at bounding box center [507, 436] width 10 height 10
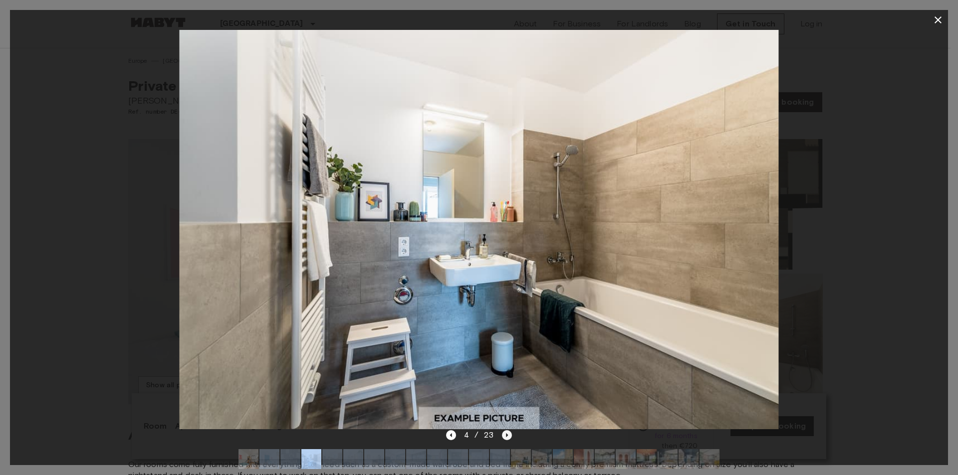
click at [504, 439] on icon "Next image" at bounding box center [507, 436] width 10 height 10
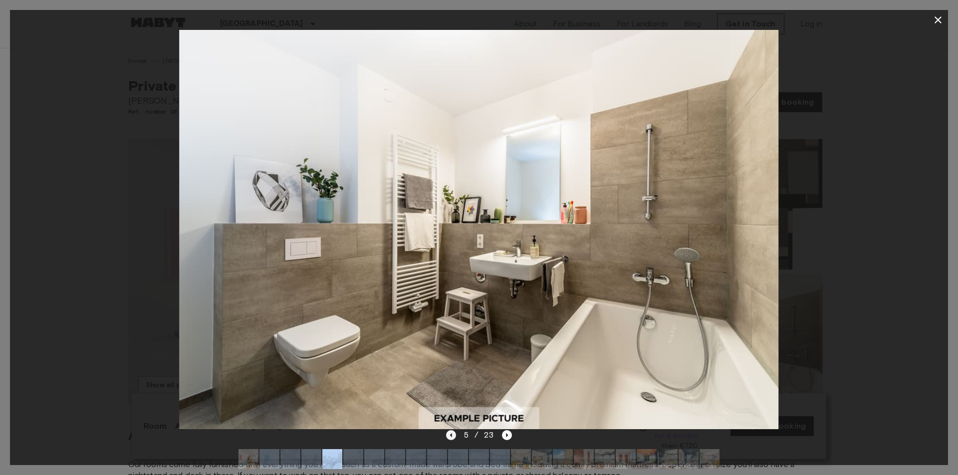
click at [448, 439] on icon "Previous image" at bounding box center [451, 436] width 10 height 10
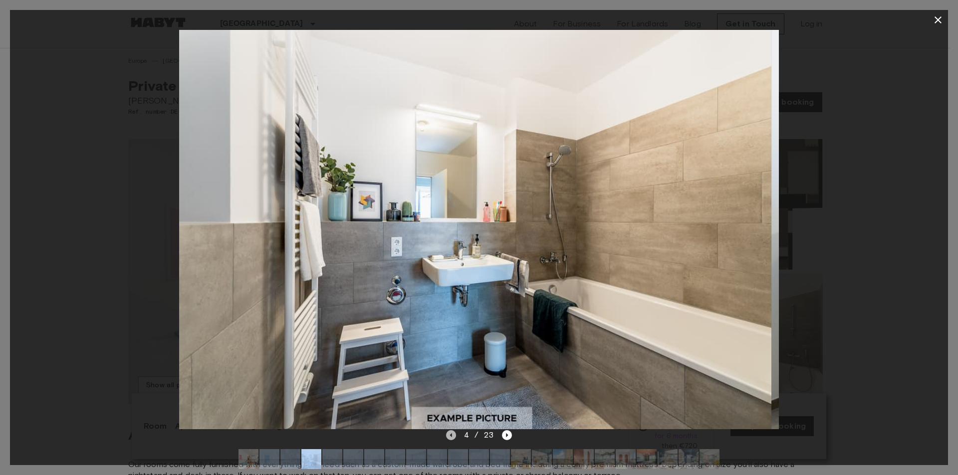
click at [448, 439] on icon "Previous image" at bounding box center [451, 436] width 10 height 10
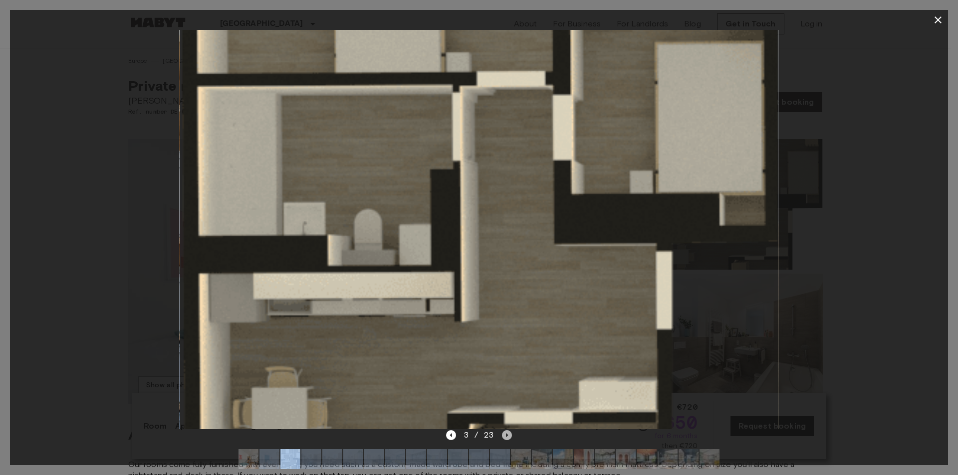
click at [504, 434] on icon "Next image" at bounding box center [507, 436] width 10 height 10
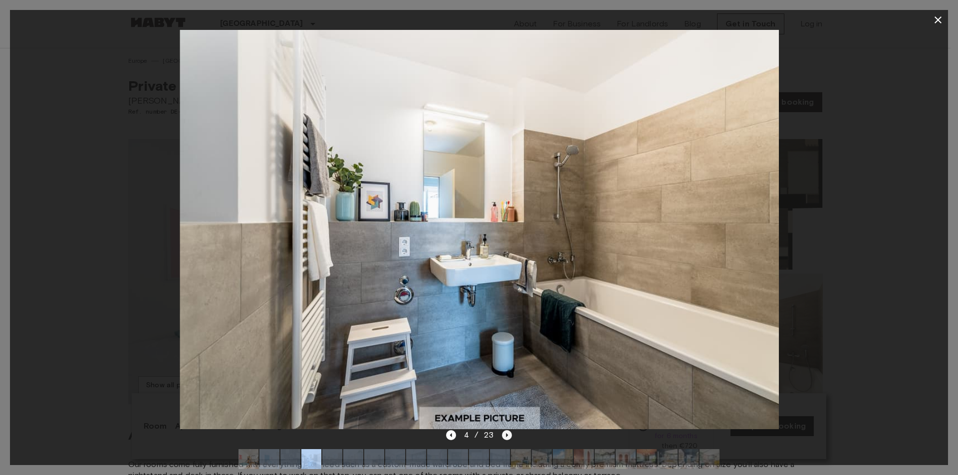
click at [504, 434] on icon "Next image" at bounding box center [507, 436] width 10 height 10
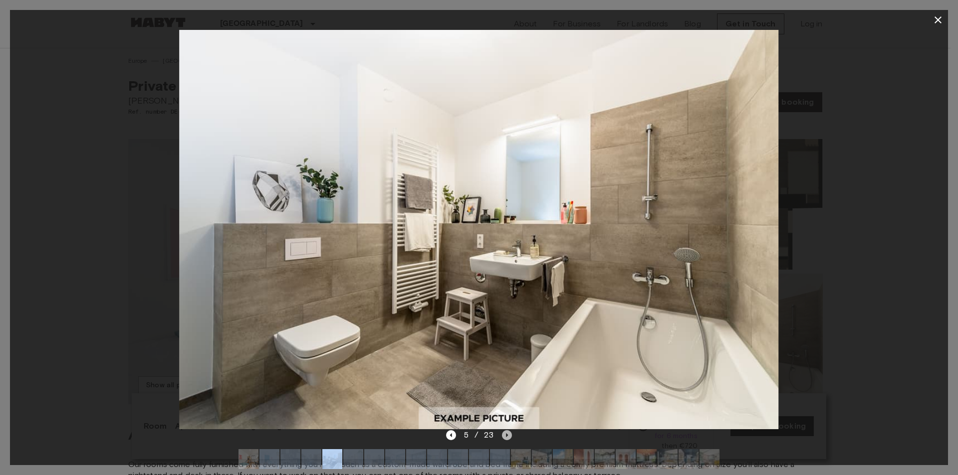
click at [504, 434] on icon "Next image" at bounding box center [507, 436] width 10 height 10
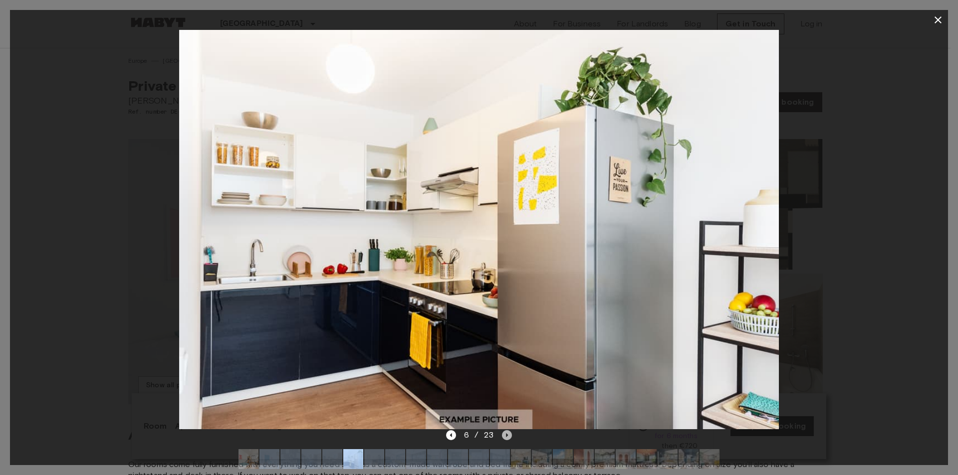
click at [504, 434] on icon "Next image" at bounding box center [507, 436] width 10 height 10
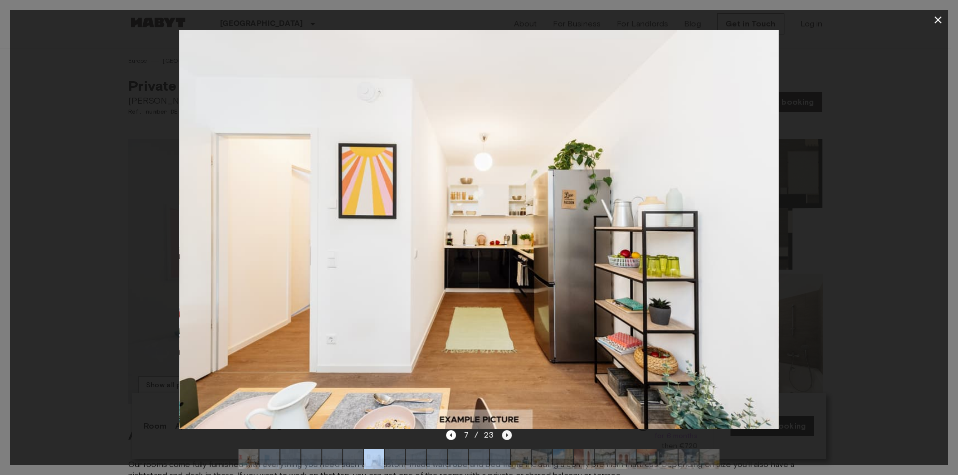
click at [504, 434] on icon "Next image" at bounding box center [507, 436] width 10 height 10
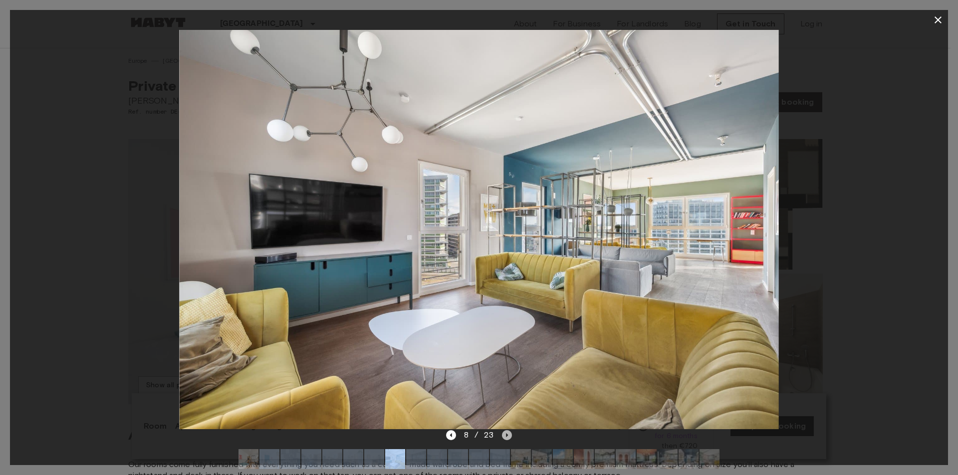
click at [504, 434] on icon "Next image" at bounding box center [507, 436] width 10 height 10
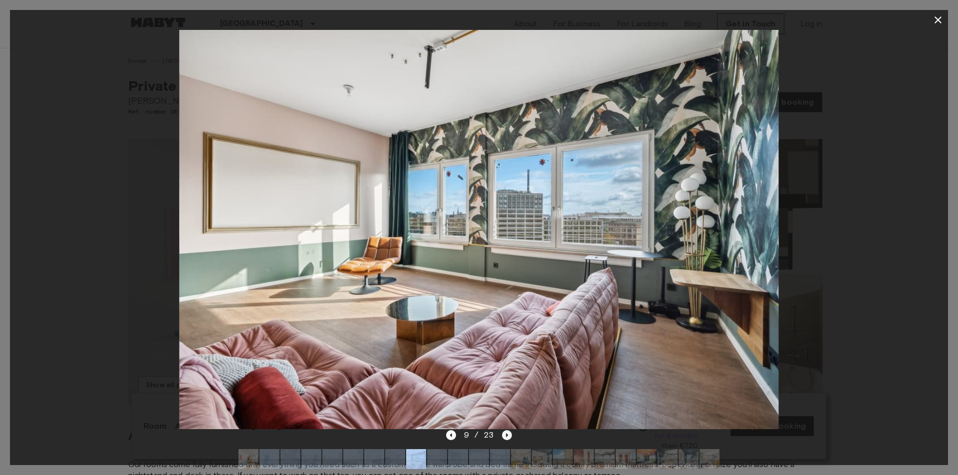
click at [504, 434] on icon "Next image" at bounding box center [507, 436] width 10 height 10
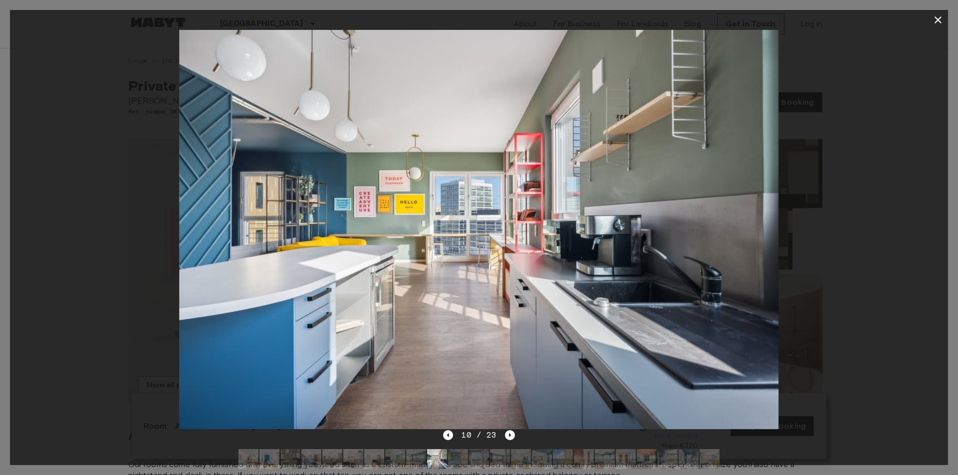
click at [862, 195] on div at bounding box center [479, 230] width 938 height 400
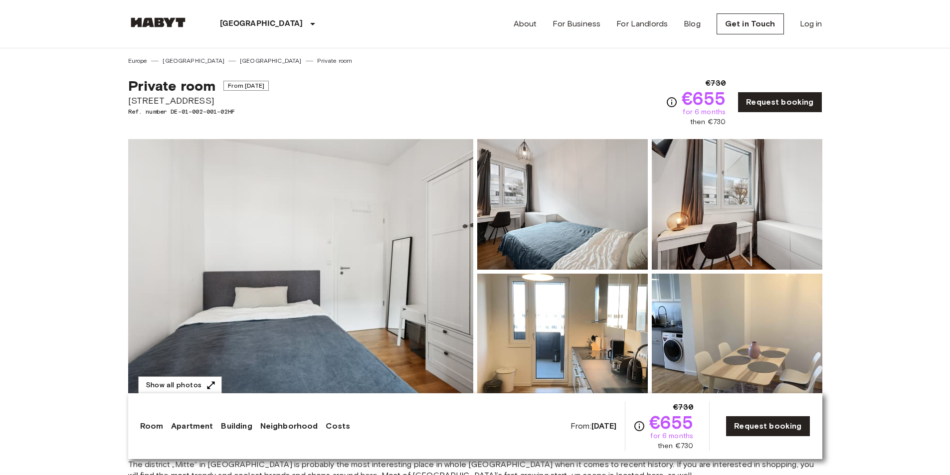
click at [365, 220] on img at bounding box center [300, 271] width 345 height 265
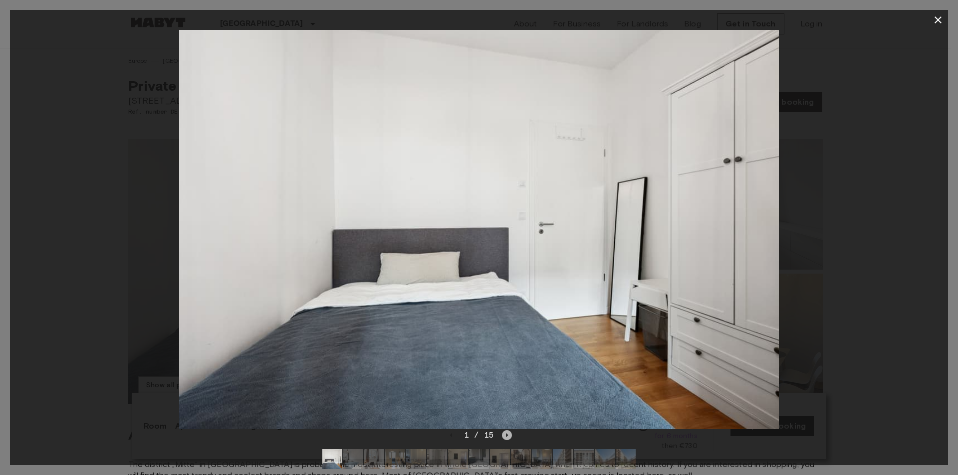
click at [507, 436] on icon "Next image" at bounding box center [507, 436] width 10 height 10
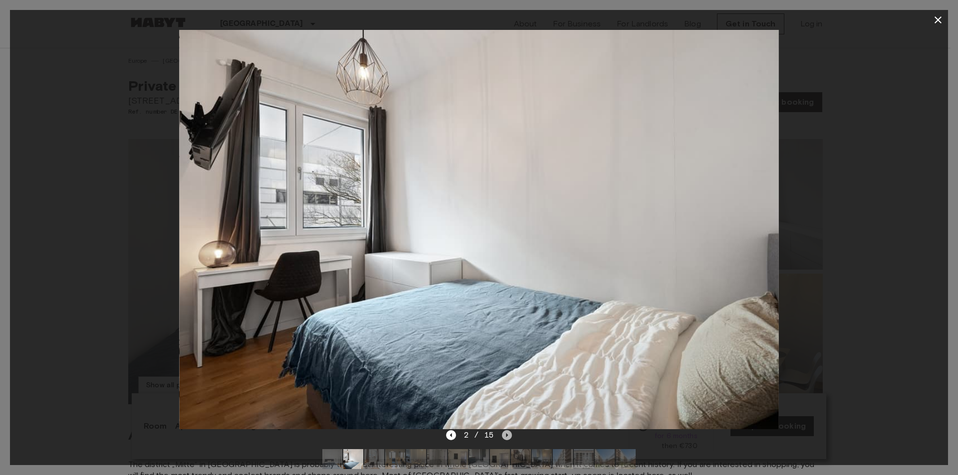
click at [507, 436] on icon "Next image" at bounding box center [507, 436] width 10 height 10
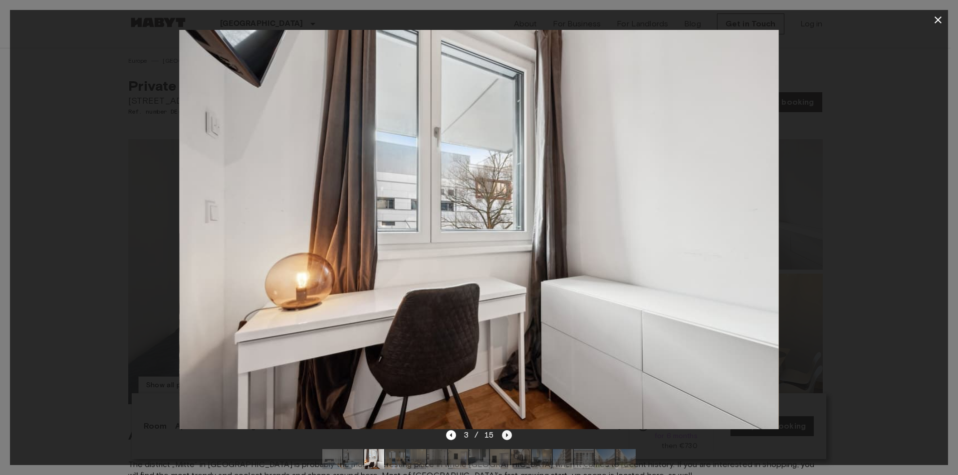
click at [507, 436] on icon "Next image" at bounding box center [507, 436] width 10 height 10
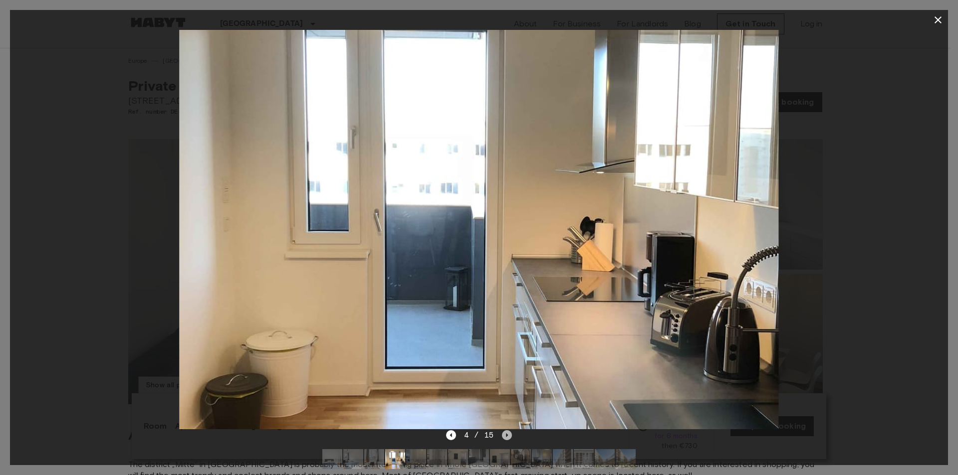
click at [507, 436] on icon "Next image" at bounding box center [507, 436] width 10 height 10
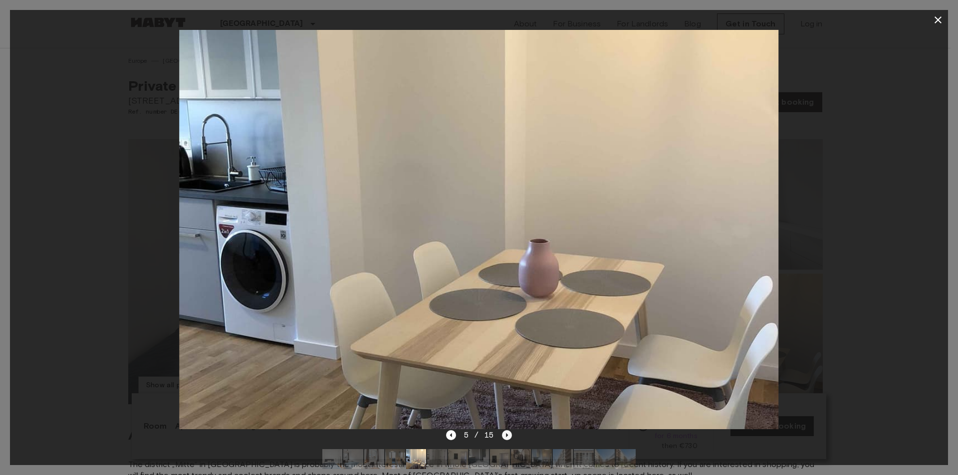
click at [507, 436] on icon "Next image" at bounding box center [507, 436] width 10 height 10
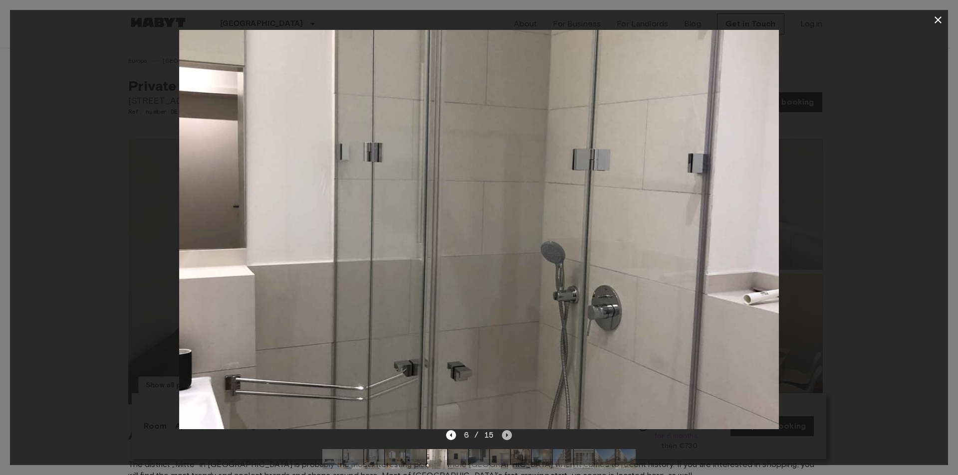
click at [507, 436] on icon "Next image" at bounding box center [507, 436] width 10 height 10
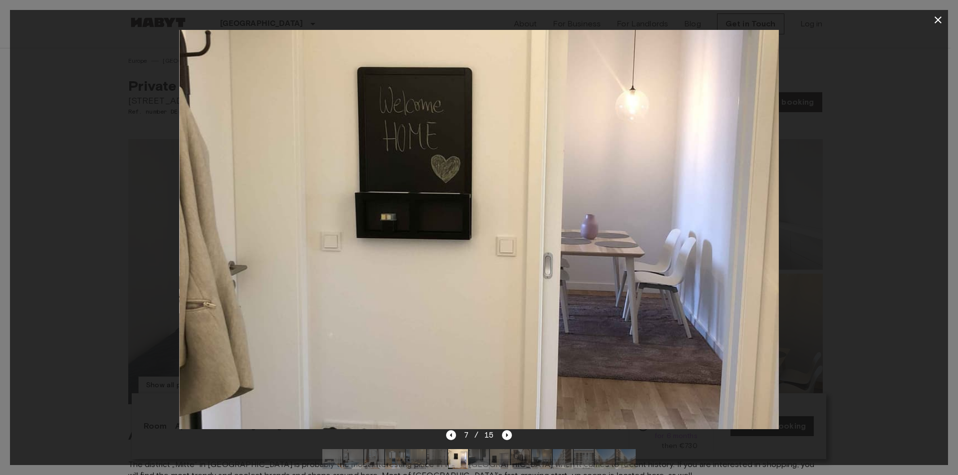
click at [942, 20] on icon "button" at bounding box center [938, 20] width 12 height 12
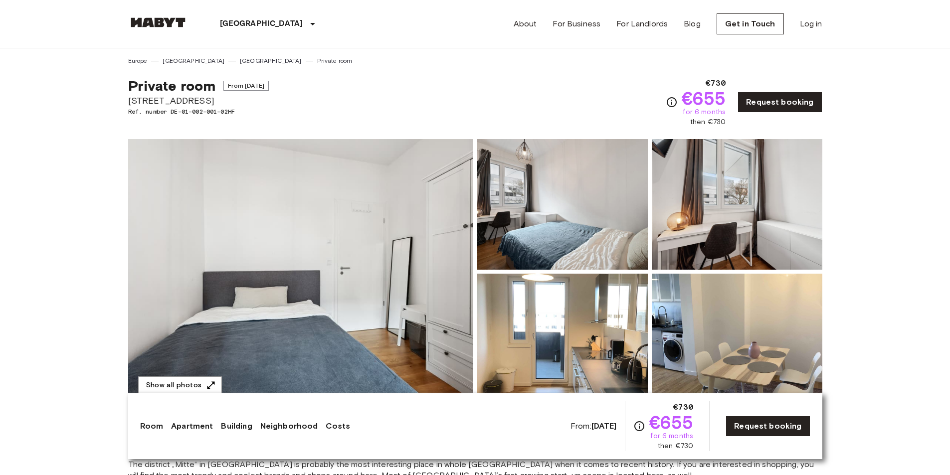
click at [749, 13] on div "About For Business For Landlords Blog Get in Touch Log in" at bounding box center [668, 24] width 309 height 48
click at [751, 19] on link "Get in Touch" at bounding box center [750, 23] width 67 height 21
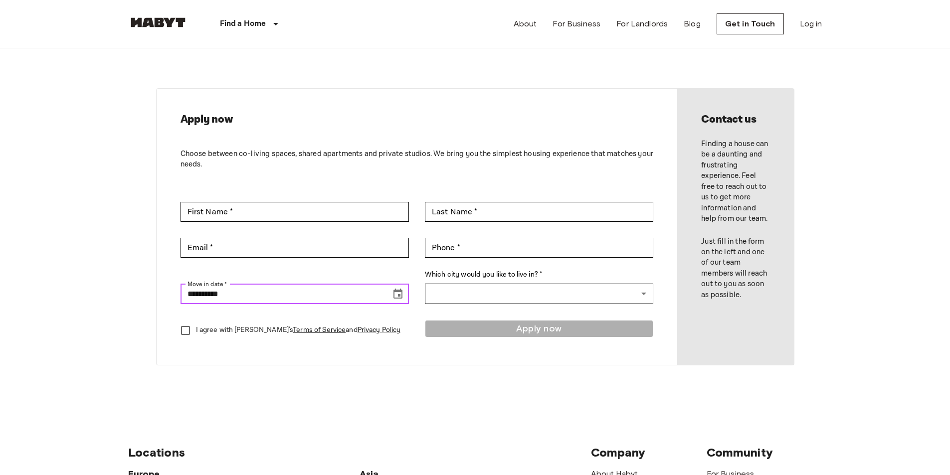
drag, startPoint x: 211, startPoint y: 292, endPoint x: 115, endPoint y: 289, distance: 95.3
click at [115, 289] on body "**********" at bounding box center [475, 428] width 950 height 856
click at [108, 290] on body "**********" at bounding box center [475, 428] width 950 height 856
drag, startPoint x: 264, startPoint y: 294, endPoint x: 67, endPoint y: 291, distance: 197.1
click at [68, 291] on body "**********" at bounding box center [475, 428] width 950 height 856
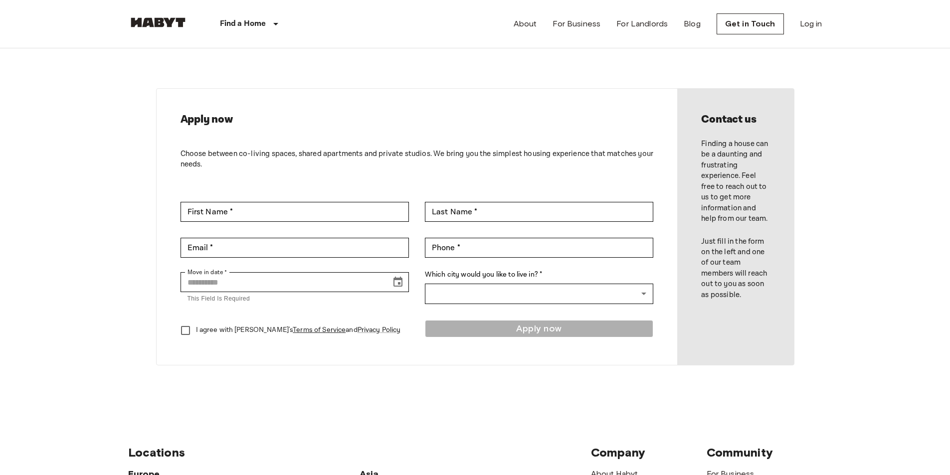
click at [71, 275] on body "Find a Home Europe Amsterdam Berlin Brussels Cologne Dusseldorf Frankfurt Graz …" at bounding box center [475, 428] width 950 height 856
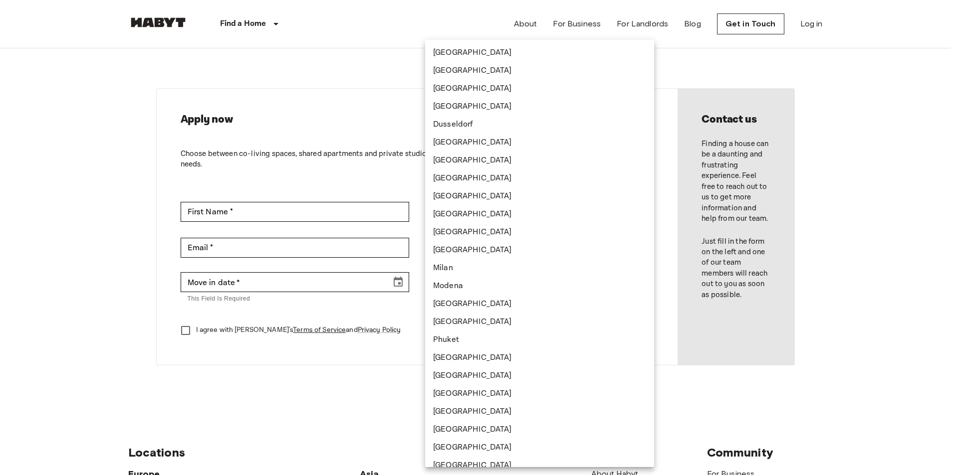
click at [537, 296] on body "Find a Home Europe Amsterdam Berlin Brussels Cologne Dusseldorf Frankfurt Graz …" at bounding box center [479, 428] width 958 height 856
click at [477, 71] on li "[GEOGRAPHIC_DATA]" at bounding box center [539, 71] width 229 height 18
type input "******"
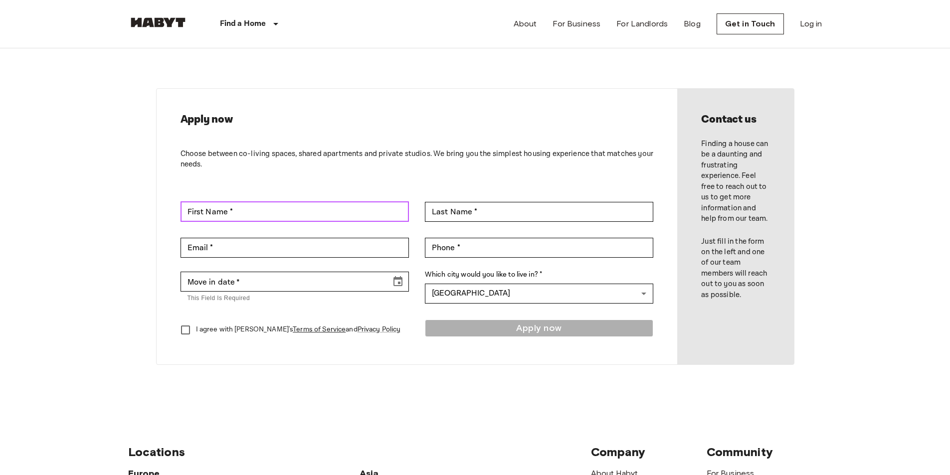
click at [254, 205] on input "First Name *" at bounding box center [295, 212] width 228 height 20
type input "**********"
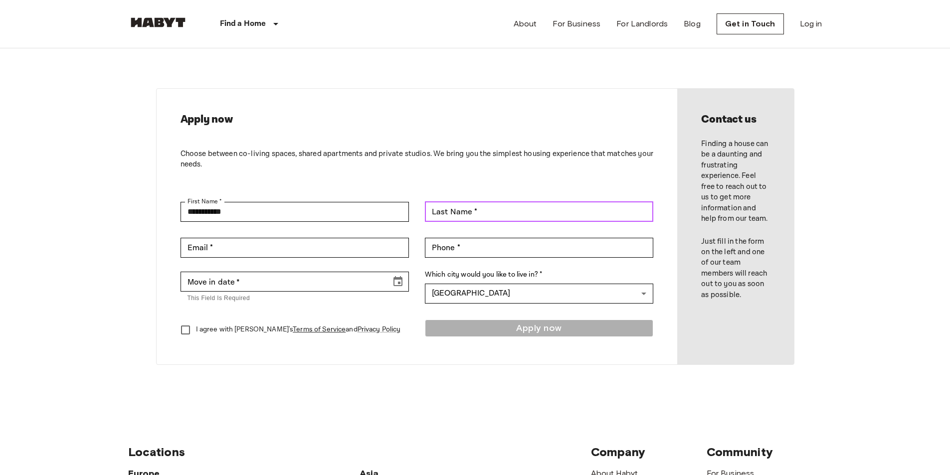
type input "*****"
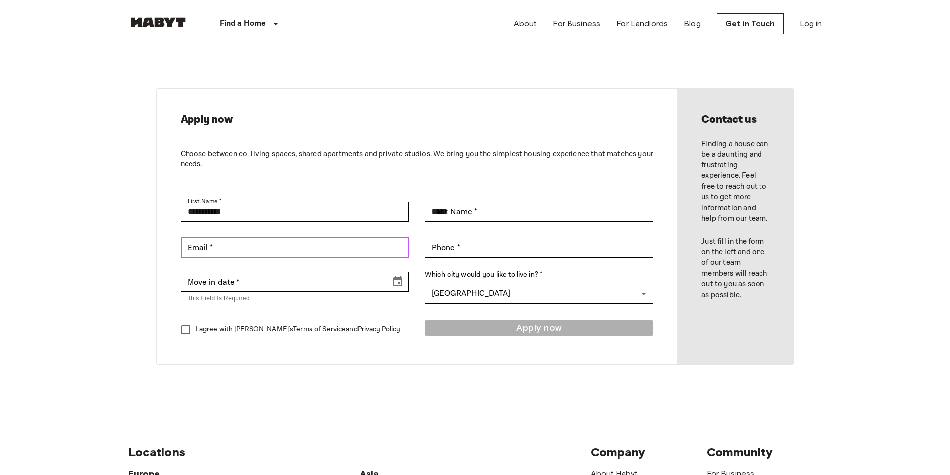
type input "**********"
click at [65, 247] on body "**********" at bounding box center [475, 428] width 950 height 856
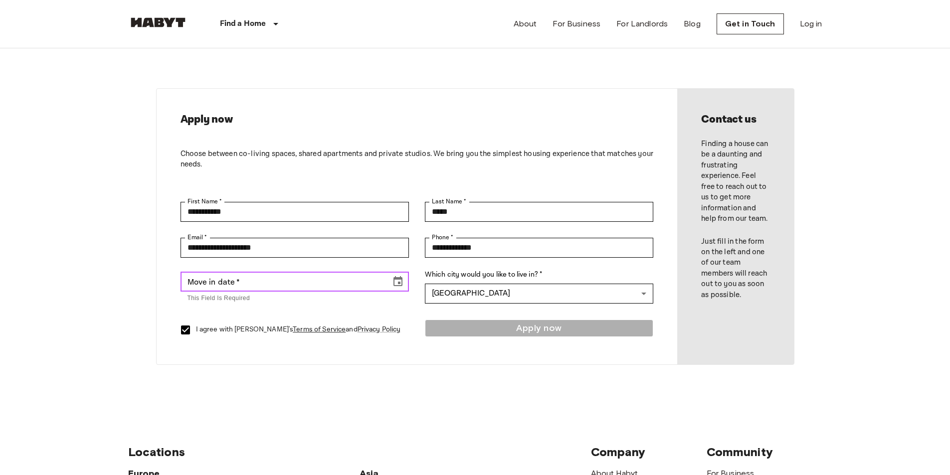
click at [403, 279] on icon "Choose date" at bounding box center [398, 281] width 9 height 10
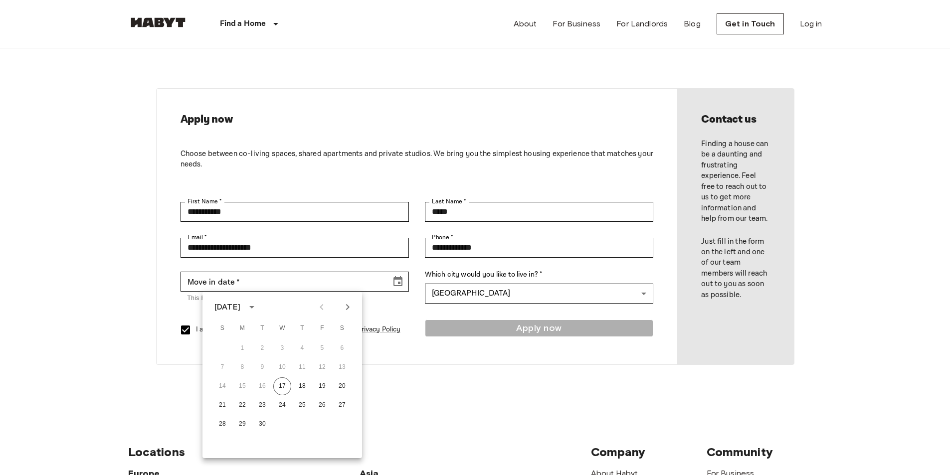
click at [254, 307] on icon "calendar view is open, switch to year view" at bounding box center [251, 307] width 5 height 2
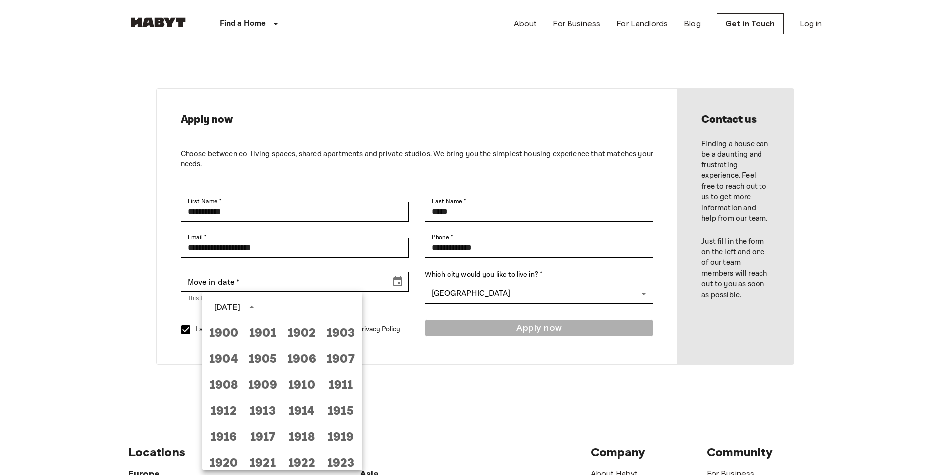
scroll to position [741, 0]
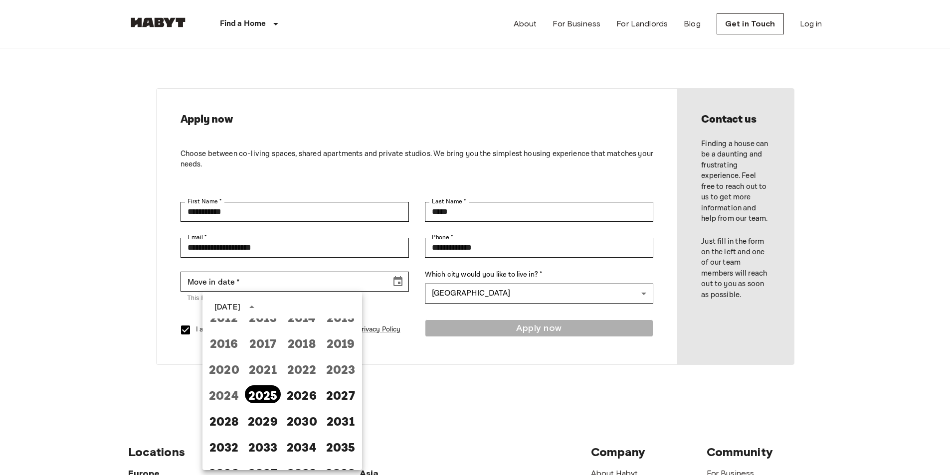
click at [259, 390] on button "2025" at bounding box center [263, 395] width 36 height 18
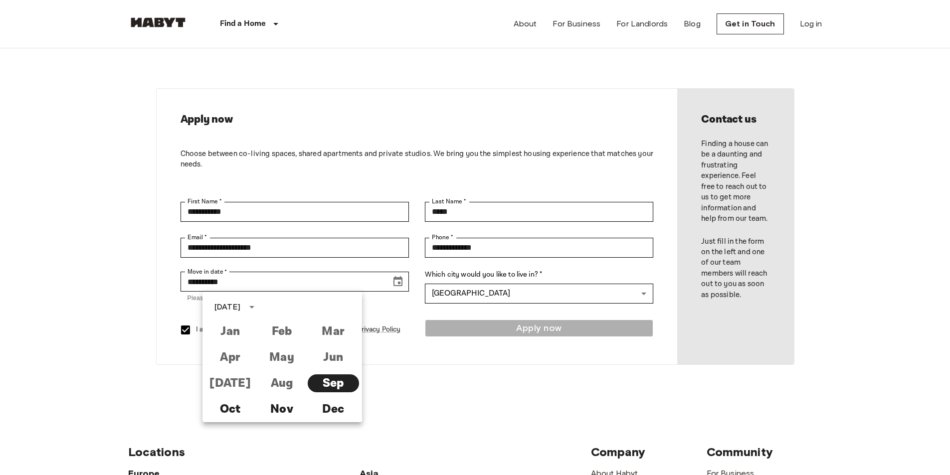
click at [233, 306] on div "September 2025" at bounding box center [228, 307] width 26 height 12
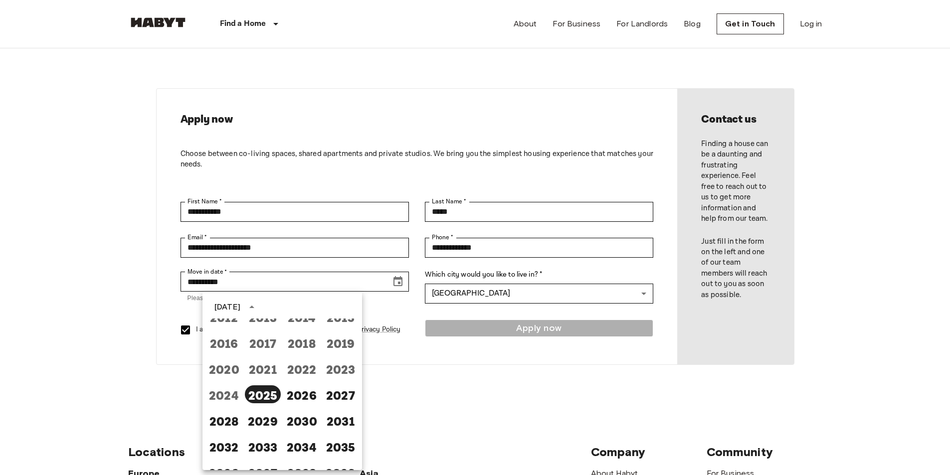
click at [233, 306] on div "September 2025" at bounding box center [228, 307] width 26 height 12
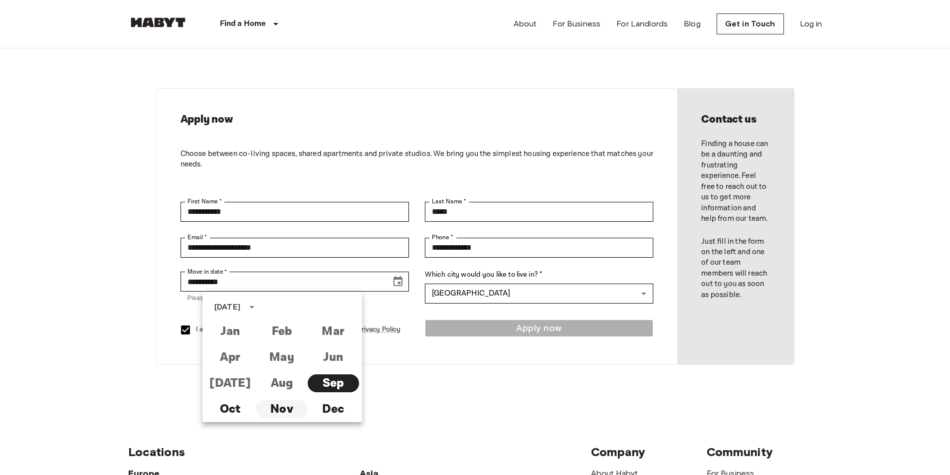
click at [277, 410] on button "Nov" at bounding box center [281, 410] width 51 height 18
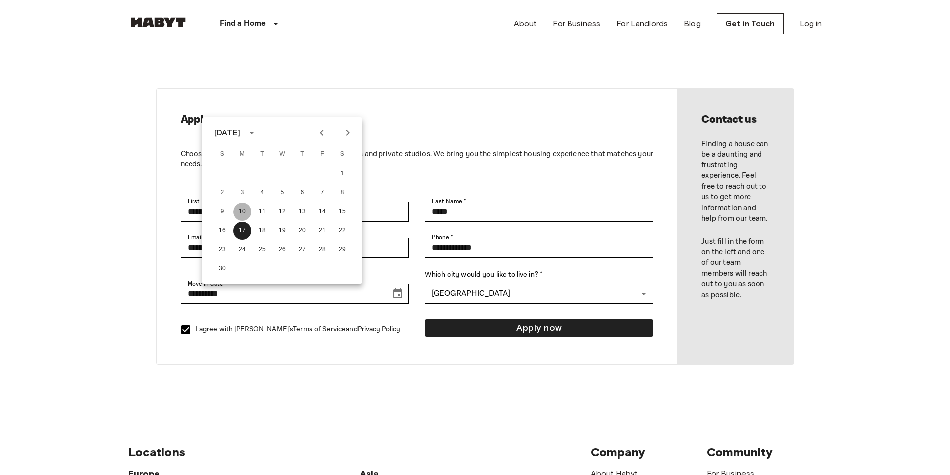
click at [241, 212] on button "10" at bounding box center [242, 212] width 18 height 18
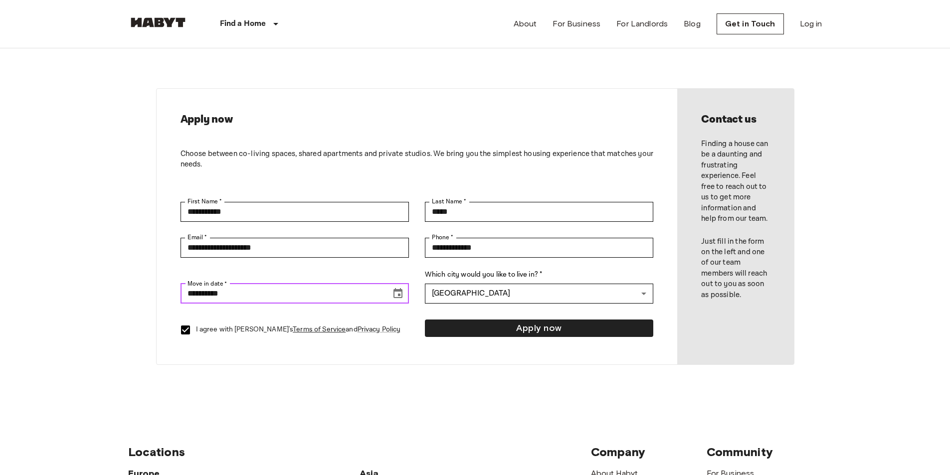
click at [265, 297] on input "**********" at bounding box center [283, 294] width 204 height 20
click at [394, 293] on icon "Choose date, selected date is Nov 10, 2025" at bounding box center [398, 294] width 12 height 12
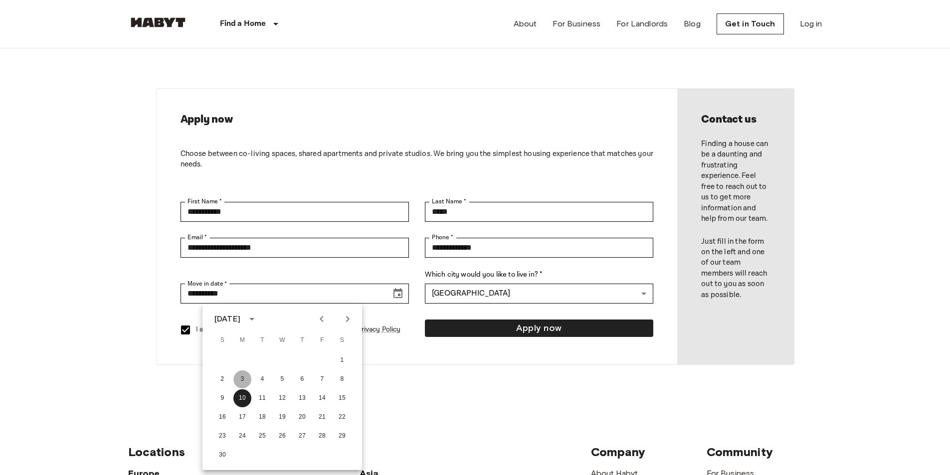
click at [242, 378] on button "3" at bounding box center [242, 380] width 18 height 18
type input "**********"
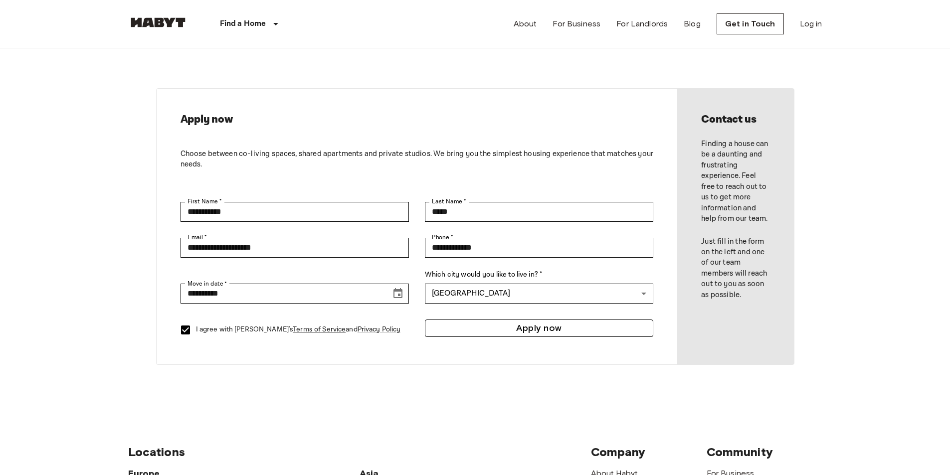
click at [509, 324] on button "Apply now" at bounding box center [539, 328] width 228 height 17
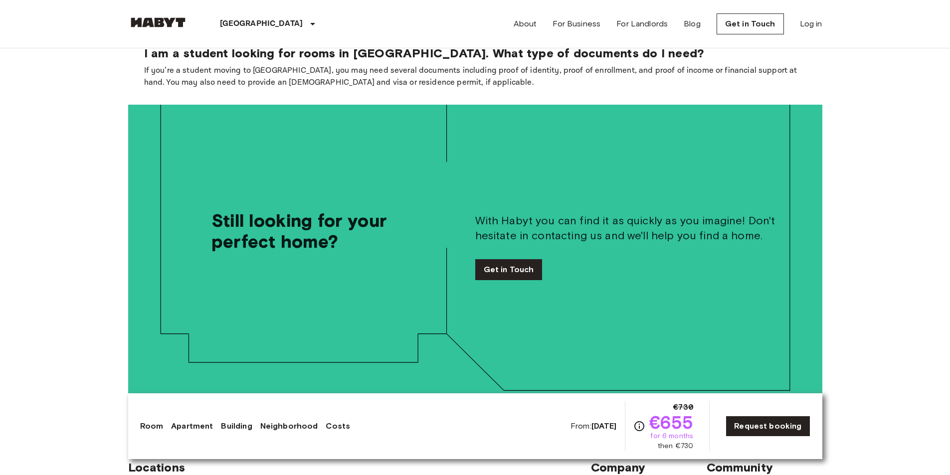
scroll to position [1758, 0]
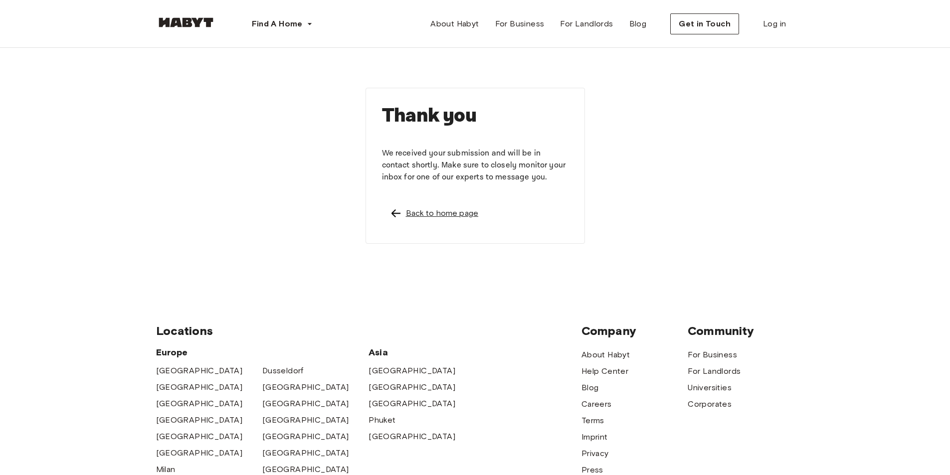
click at [430, 214] on div "Back to home page" at bounding box center [442, 214] width 73 height 12
